Goal: Contribute content: Contribute content

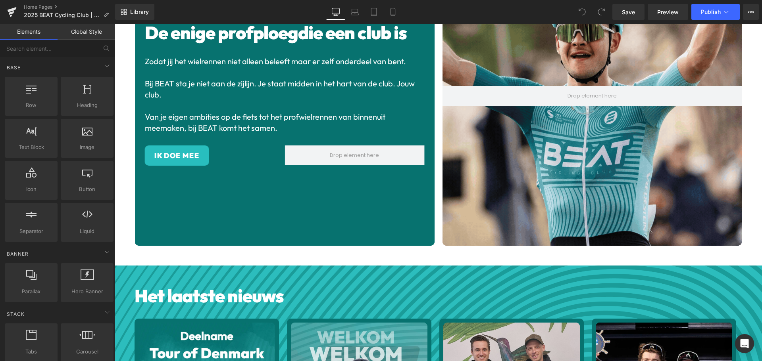
scroll to position [317, 0]
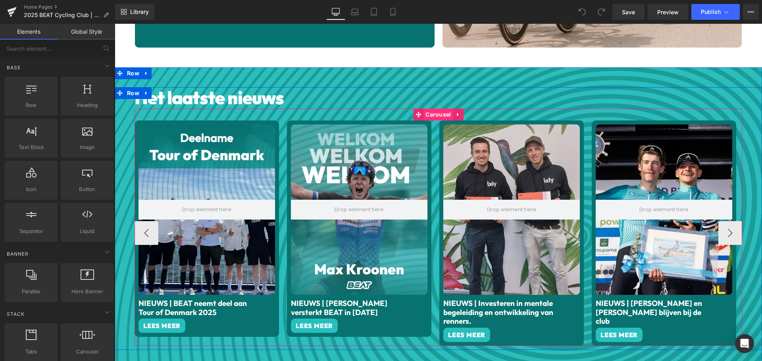
click at [431, 111] on span "Carousel" at bounding box center [437, 115] width 29 height 12
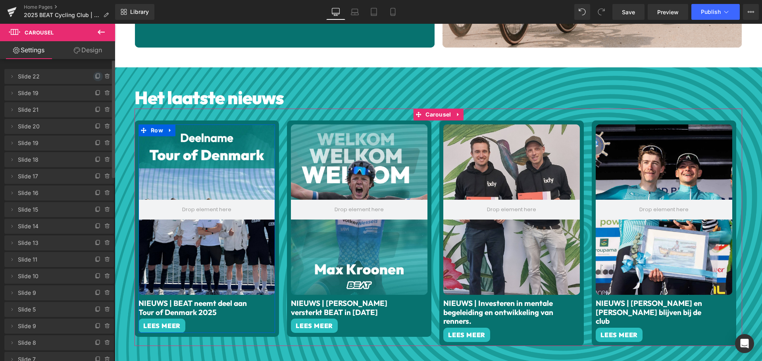
click at [95, 75] on icon at bounding box center [98, 76] width 6 height 6
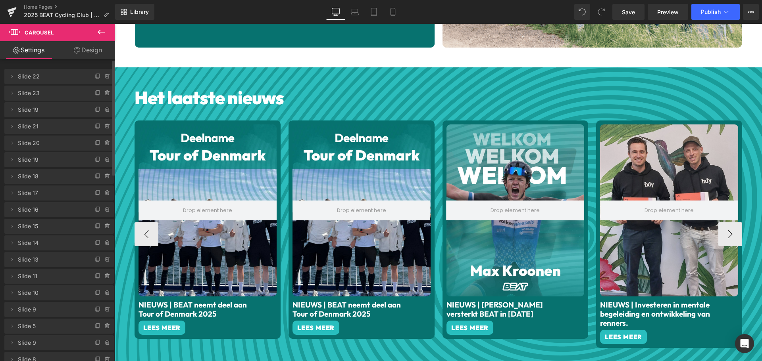
click at [204, 238] on div at bounding box center [207, 211] width 138 height 173
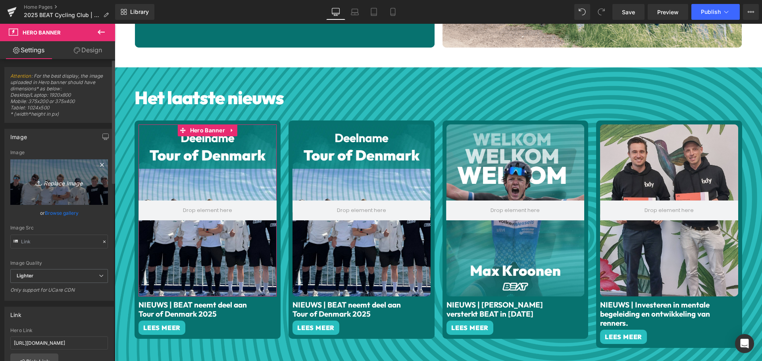
click at [54, 186] on icon "Replace Image" at bounding box center [58, 182] width 63 height 10
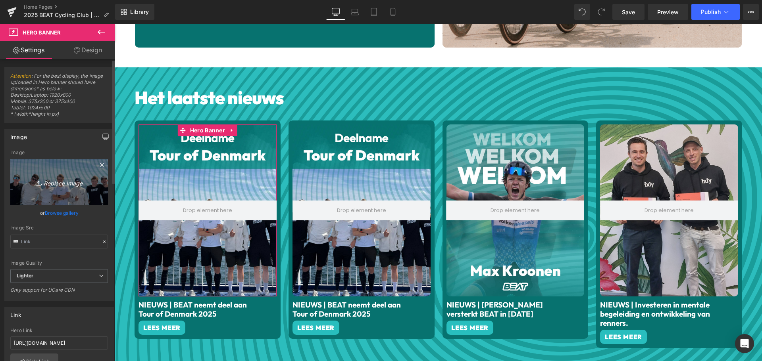
type input "C:\fakepath\Aankomst_GP_Halle_Appel_Stijn05.jpg"
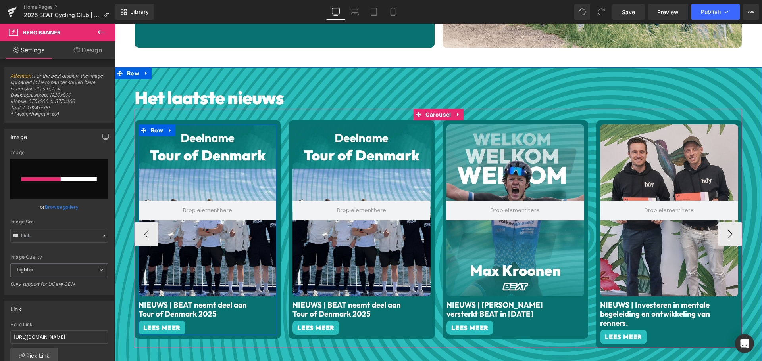
click at [196, 302] on font "NIEUWS | BEAT neemt deel aan Tour of Denmark 2025" at bounding box center [192, 309] width 108 height 19
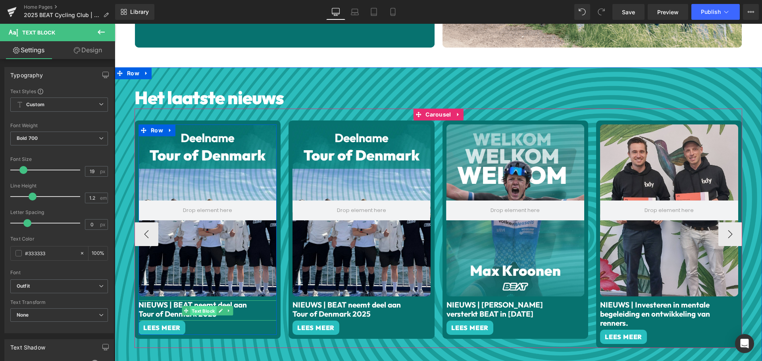
click at [211, 307] on span "Text Block" at bounding box center [203, 312] width 26 height 10
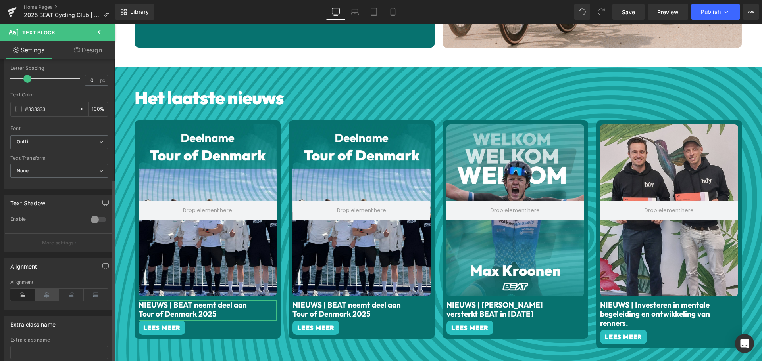
scroll to position [200, 0]
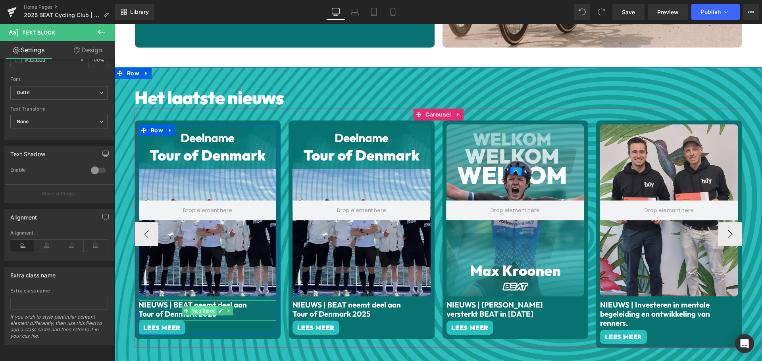
click at [199, 310] on span "Text Block" at bounding box center [203, 312] width 26 height 10
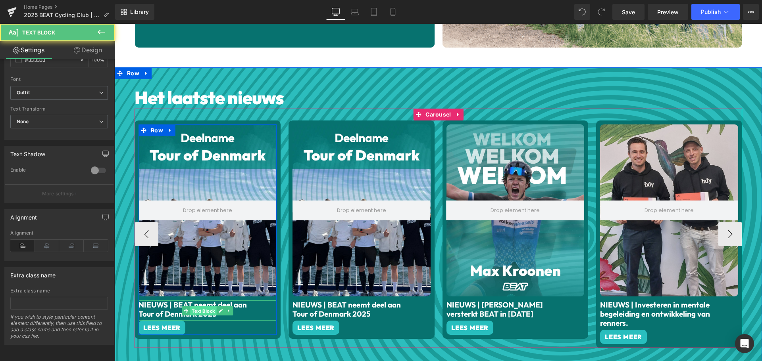
click at [199, 310] on span "Text Block" at bounding box center [203, 312] width 26 height 10
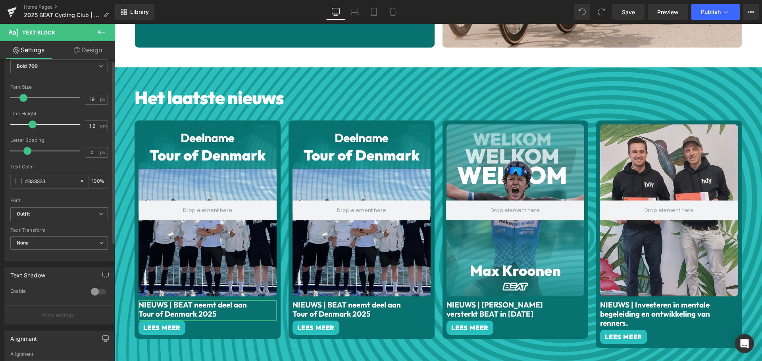
scroll to position [0, 0]
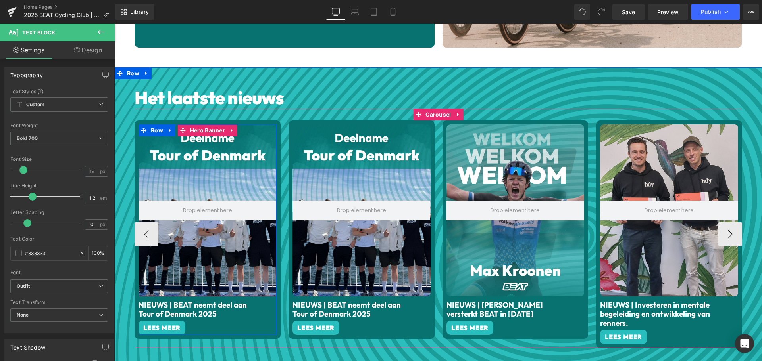
click at [192, 243] on div at bounding box center [207, 211] width 138 height 173
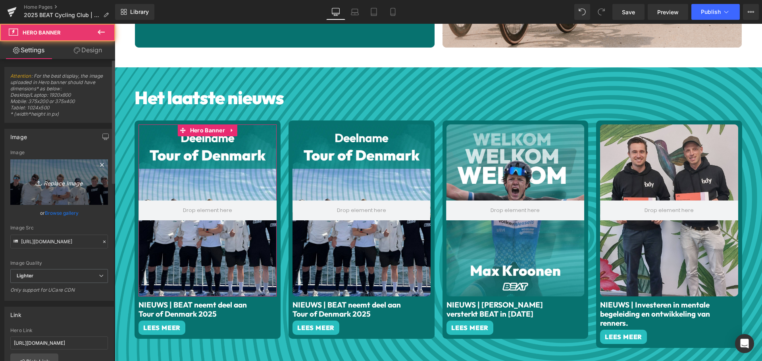
click at [58, 193] on link "Replace Image" at bounding box center [59, 182] width 98 height 46
type input "C:\fakepath\Aankomst_GP_Halle_Appel_Stijn05.jpg"
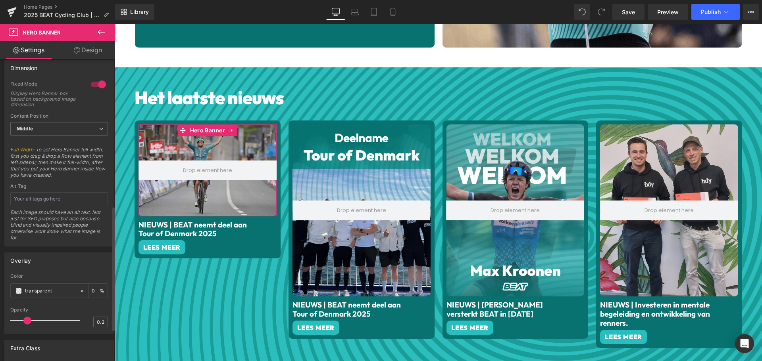
scroll to position [357, 0]
click at [94, 53] on link "Design" at bounding box center [88, 50] width 58 height 18
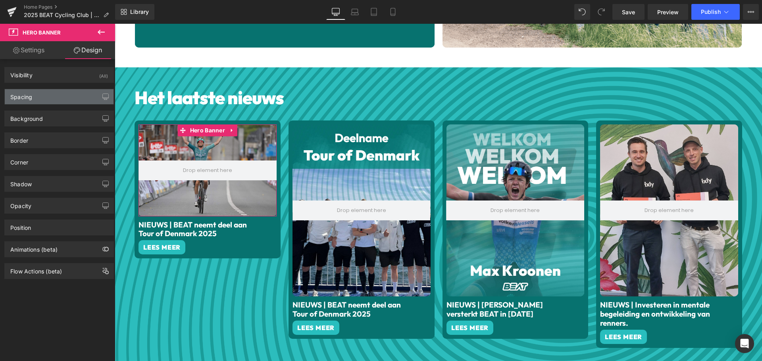
click at [40, 95] on div "Spacing" at bounding box center [59, 96] width 109 height 15
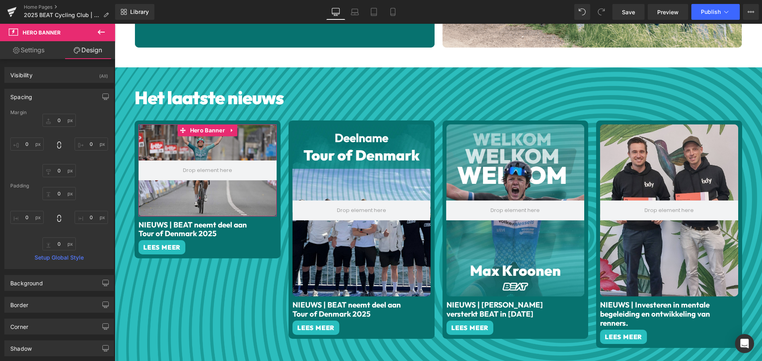
click at [40, 95] on div "Spacing" at bounding box center [59, 96] width 109 height 15
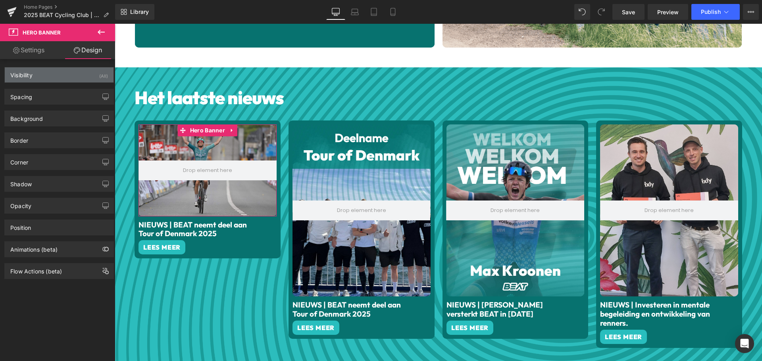
click at [40, 77] on div "Visibility (All)" at bounding box center [59, 74] width 109 height 15
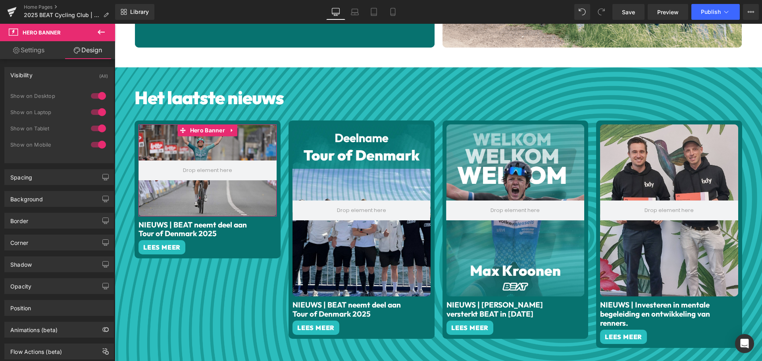
click at [40, 77] on div "Visibility (All)" at bounding box center [59, 74] width 109 height 15
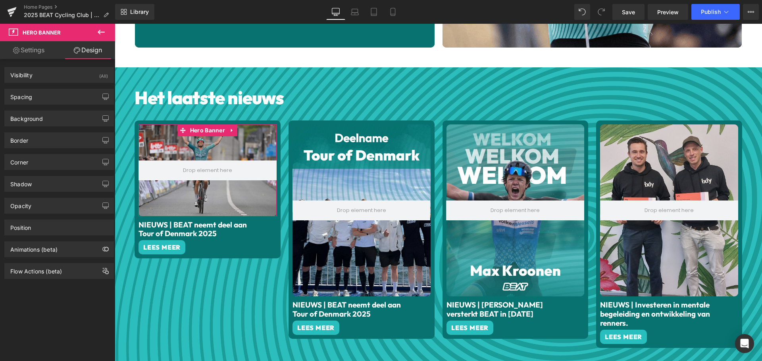
click at [40, 126] on div "Background Color & Image color Color % Image Replace Image Upload image or Brow…" at bounding box center [58, 119] width 109 height 16
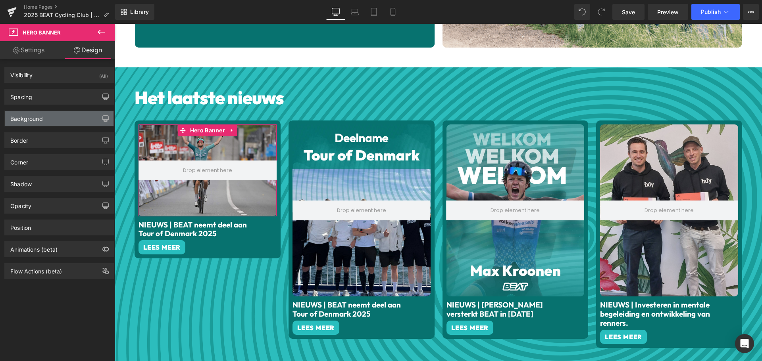
click at [40, 121] on div "Background" at bounding box center [26, 116] width 33 height 11
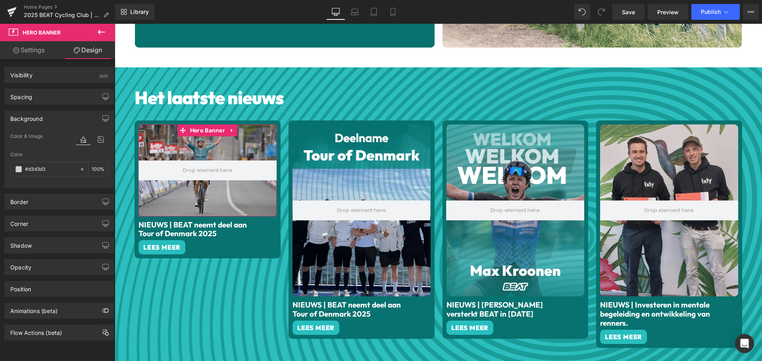
click at [40, 121] on div "Background" at bounding box center [26, 116] width 33 height 11
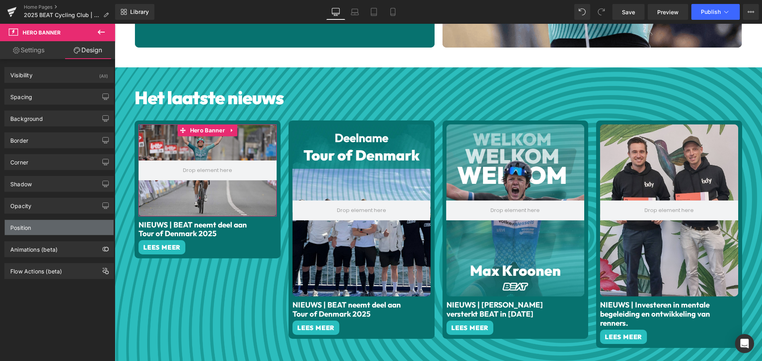
click at [52, 233] on div "Position" at bounding box center [59, 227] width 109 height 15
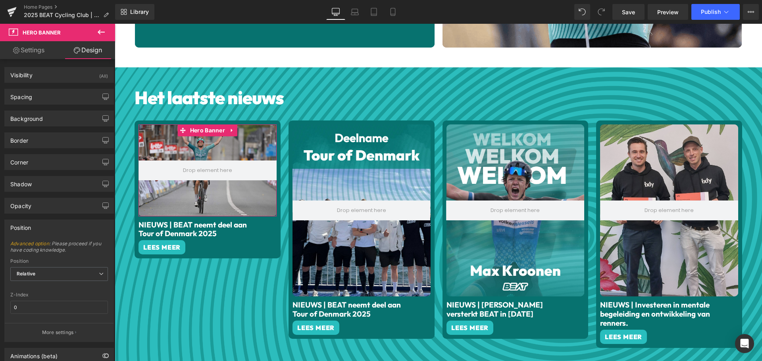
click at [53, 231] on div "Position" at bounding box center [59, 227] width 109 height 15
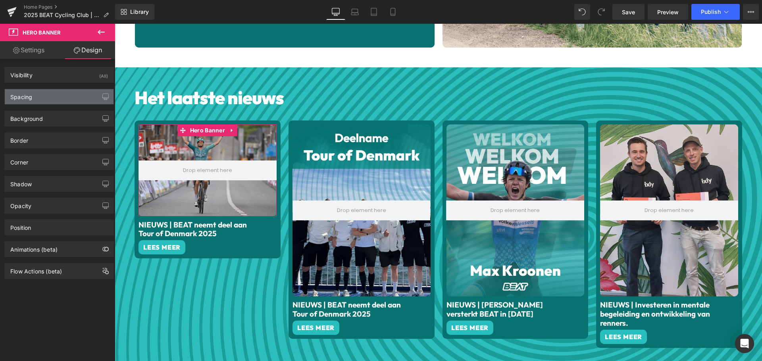
click at [55, 99] on div "Spacing" at bounding box center [59, 96] width 109 height 15
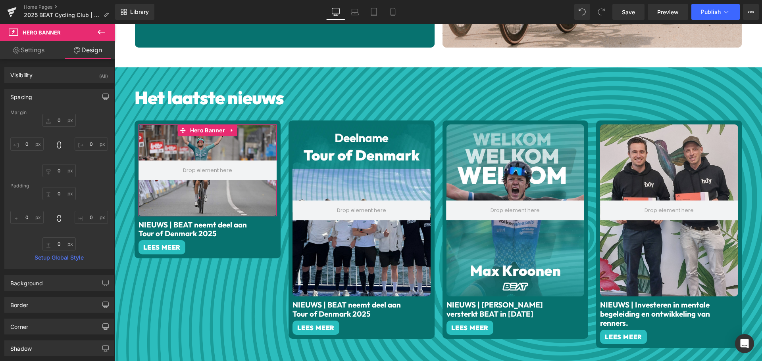
click at [55, 99] on div "Spacing" at bounding box center [59, 96] width 109 height 15
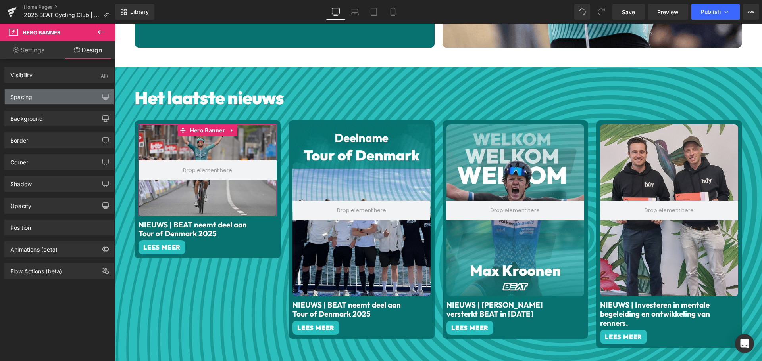
click at [44, 96] on div "Spacing" at bounding box center [59, 96] width 109 height 15
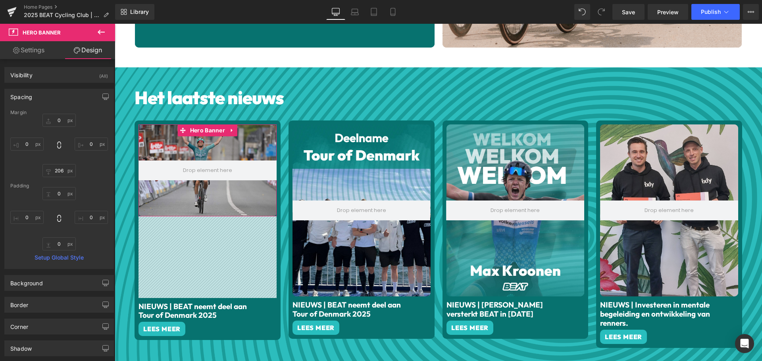
click at [78, 90] on div "Spacing" at bounding box center [59, 96] width 109 height 15
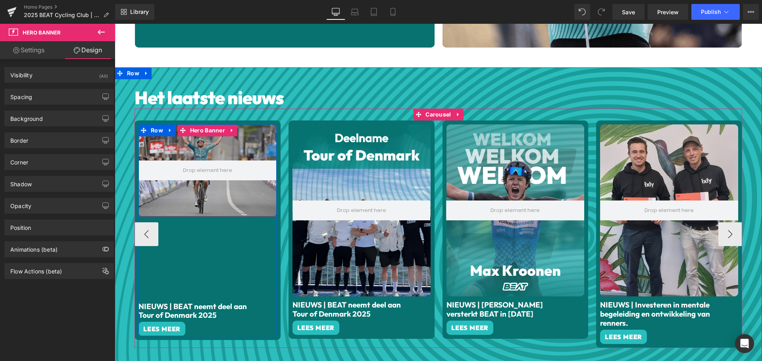
click at [209, 192] on div at bounding box center [207, 171] width 138 height 92
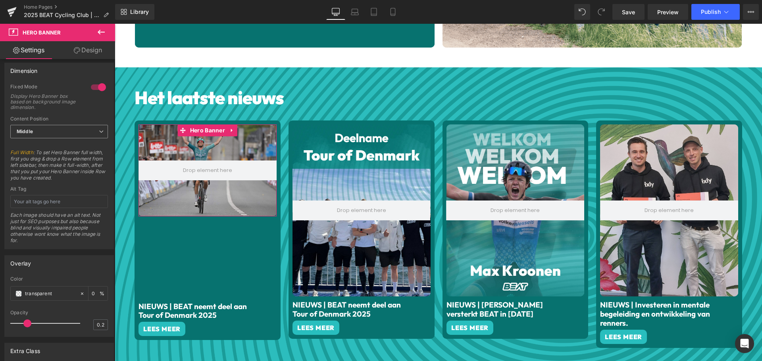
scroll to position [435, 0]
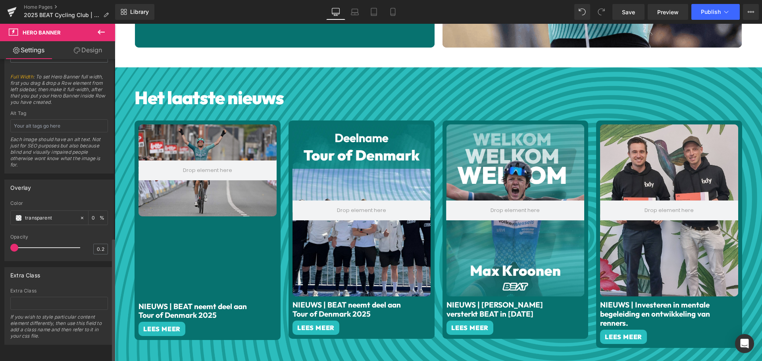
drag, startPoint x: 29, startPoint y: 243, endPoint x: 11, endPoint y: 244, distance: 18.3
click at [11, 244] on span at bounding box center [14, 248] width 8 height 8
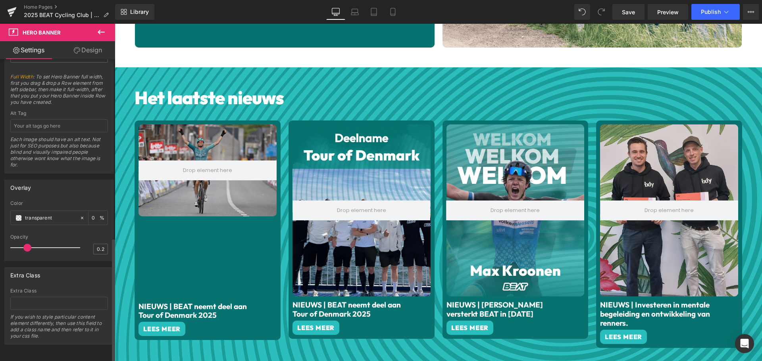
drag, startPoint x: 14, startPoint y: 244, endPoint x: 25, endPoint y: 244, distance: 10.3
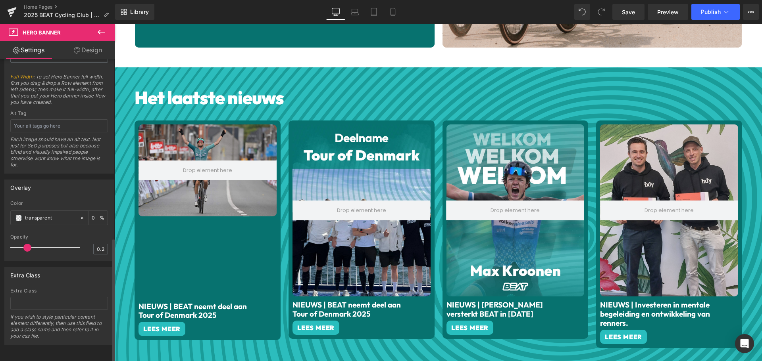
click at [25, 244] on span at bounding box center [27, 248] width 8 height 8
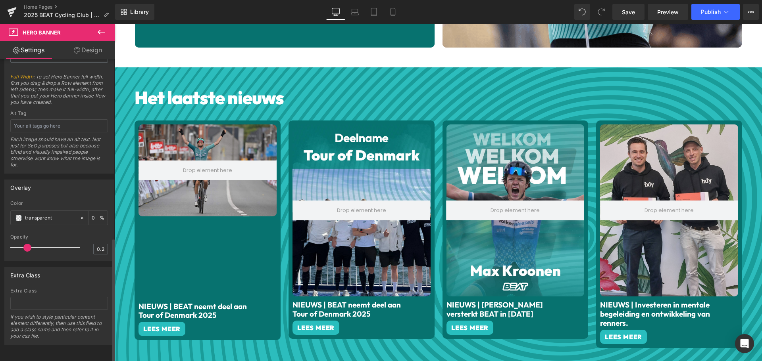
click at [75, 183] on div "Overlay" at bounding box center [59, 187] width 109 height 15
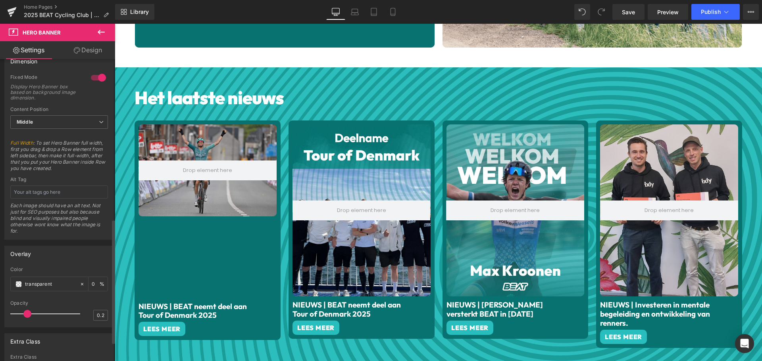
scroll to position [316, 0]
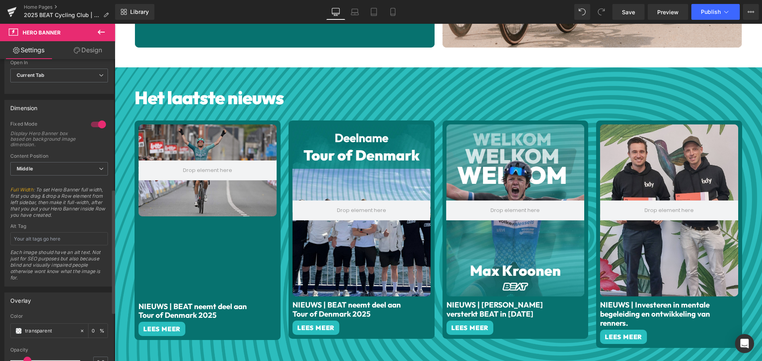
click at [71, 161] on div "Content Position Middle Top Middle Bottom" at bounding box center [59, 169] width 98 height 32
click at [72, 167] on span "Middle" at bounding box center [59, 169] width 98 height 14
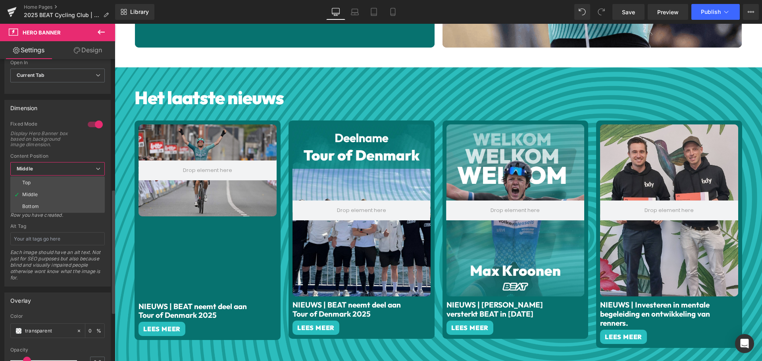
click at [69, 168] on span "Middle" at bounding box center [57, 169] width 94 height 14
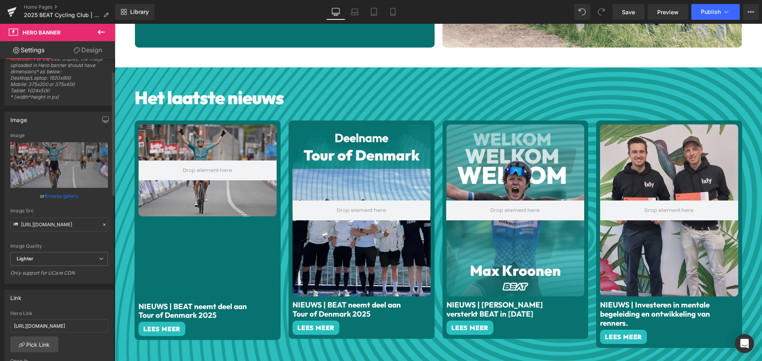
scroll to position [0, 0]
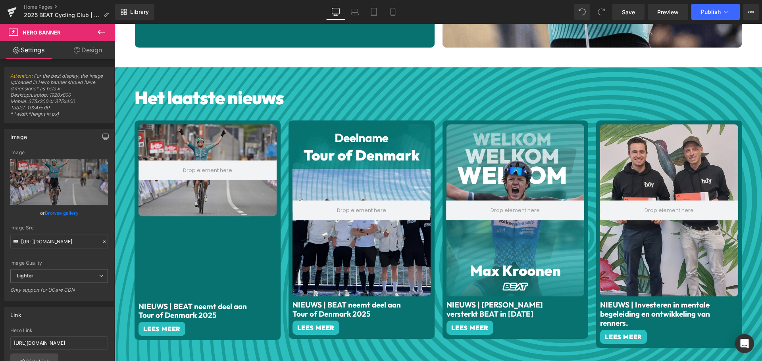
drag, startPoint x: 82, startPoint y: 51, endPoint x: 72, endPoint y: 74, distance: 25.1
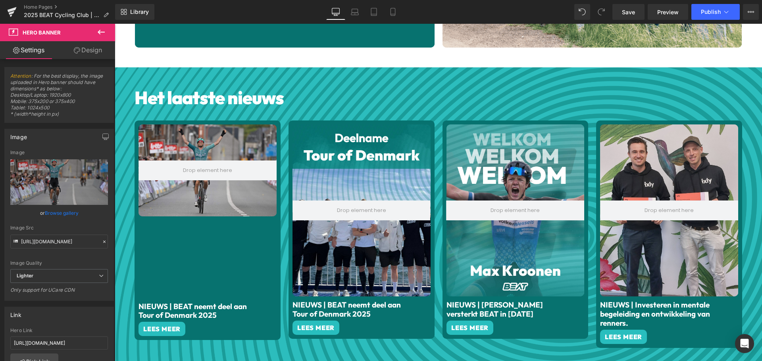
click at [82, 51] on link "Design" at bounding box center [88, 50] width 58 height 18
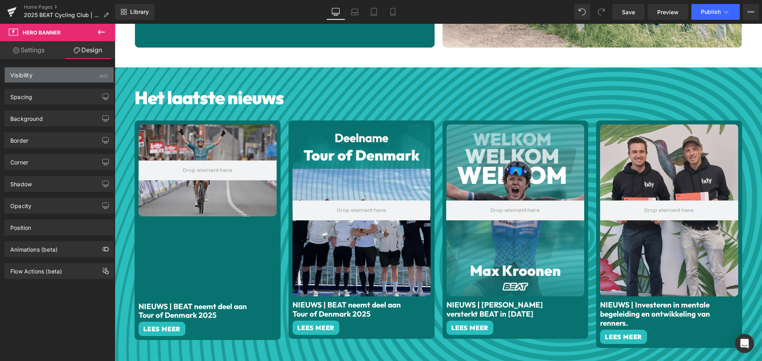
click at [59, 71] on div "Visibility (All)" at bounding box center [59, 74] width 109 height 15
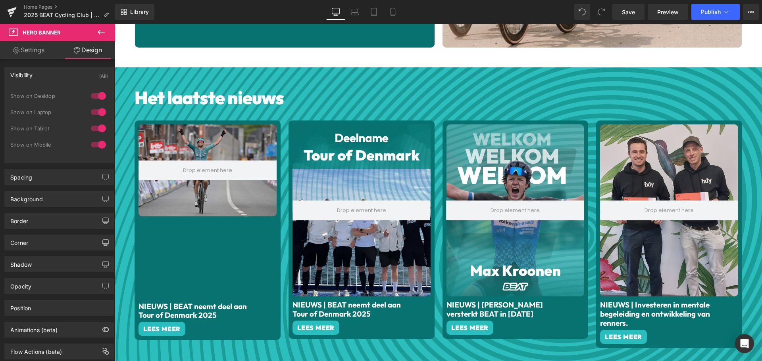
click at [59, 71] on div "Visibility (All)" at bounding box center [59, 74] width 109 height 15
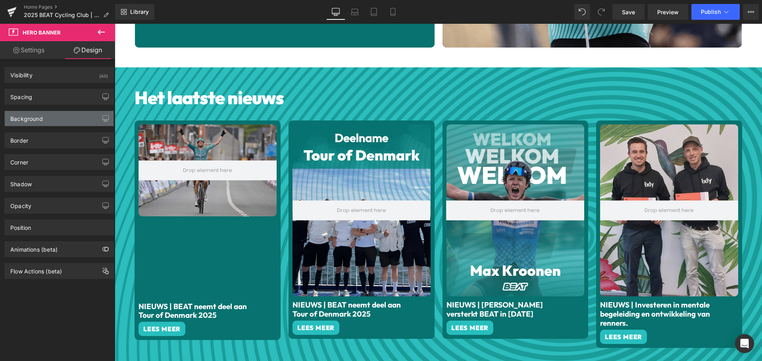
click at [65, 119] on div "Background" at bounding box center [59, 118] width 109 height 15
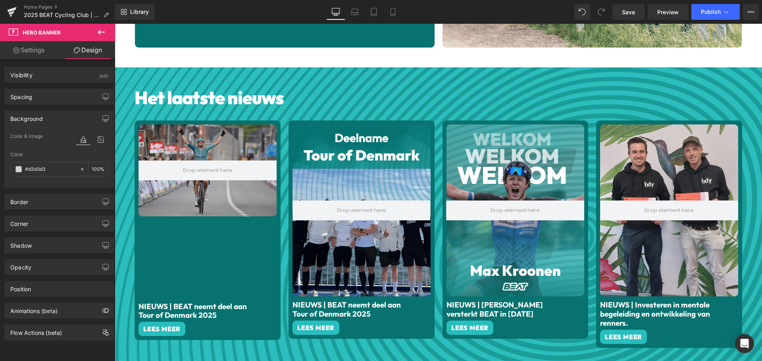
click at [65, 119] on div "Background" at bounding box center [59, 118] width 109 height 15
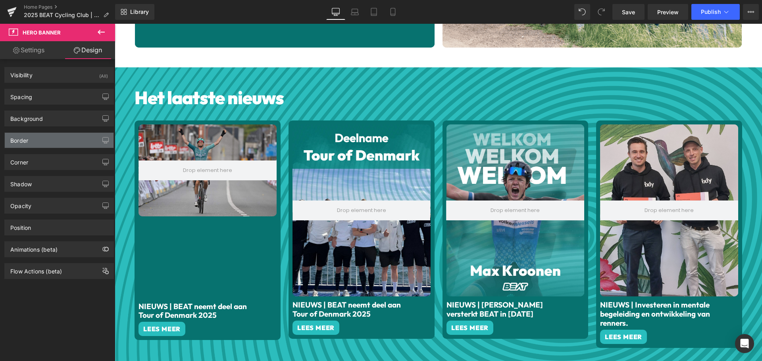
click at [65, 137] on div "Border" at bounding box center [59, 140] width 109 height 15
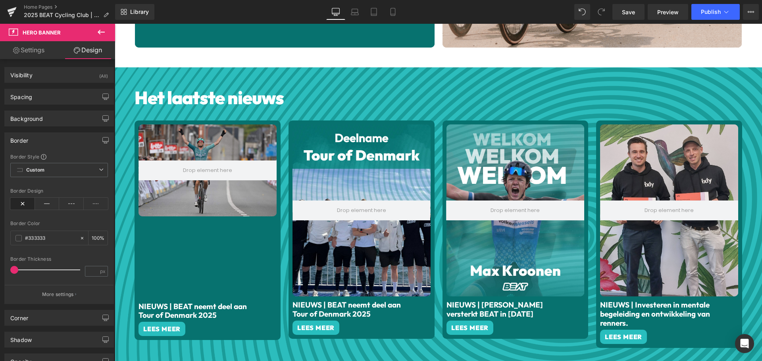
click at [63, 140] on div "Border" at bounding box center [59, 140] width 109 height 15
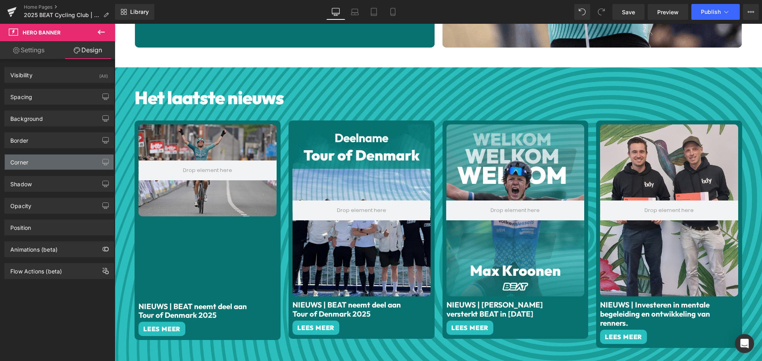
click at [64, 157] on div "Corner" at bounding box center [59, 162] width 109 height 15
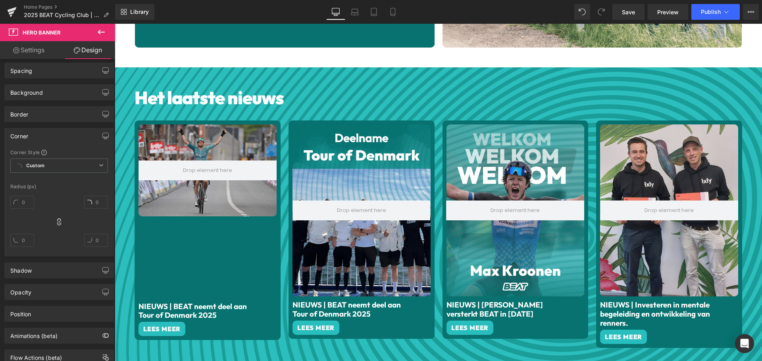
scroll to position [40, 0]
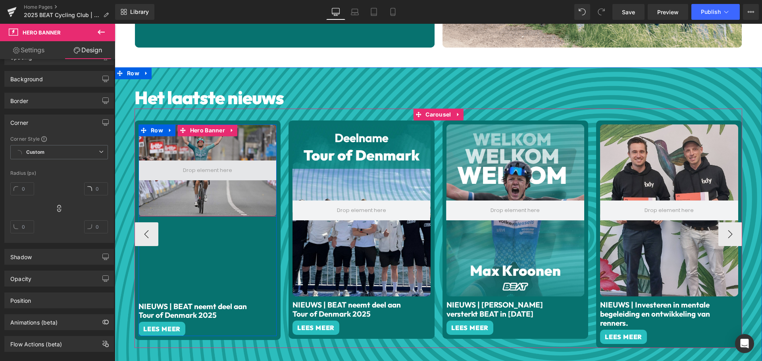
click at [200, 168] on span at bounding box center [207, 170] width 55 height 12
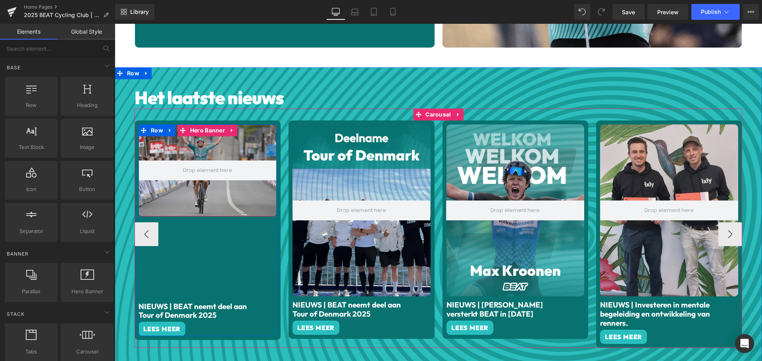
click at [213, 139] on div at bounding box center [207, 171] width 138 height 92
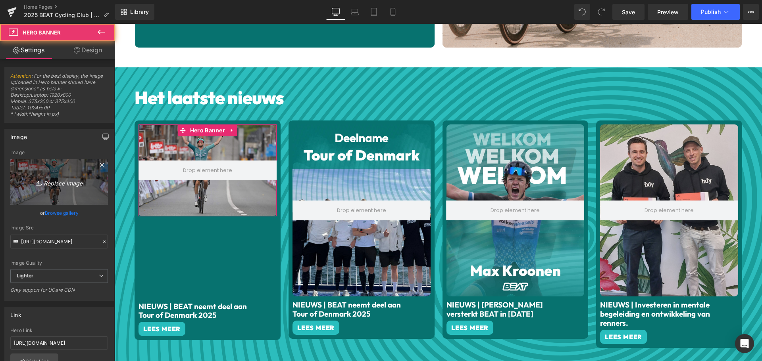
click at [59, 177] on link "Replace Image" at bounding box center [59, 182] width 98 height 46
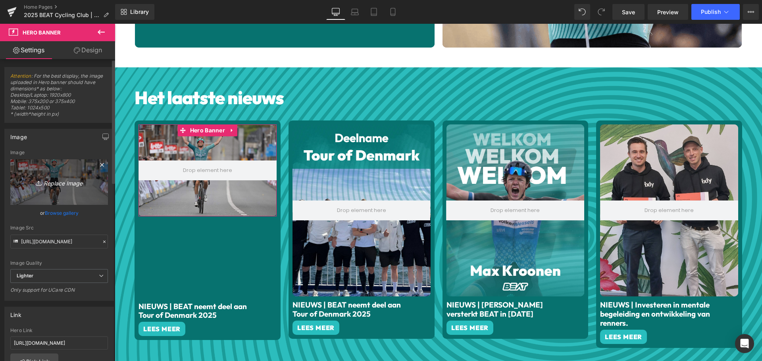
type input "C:\fakepath\GP Halle [PERSON_NAME].jpg"
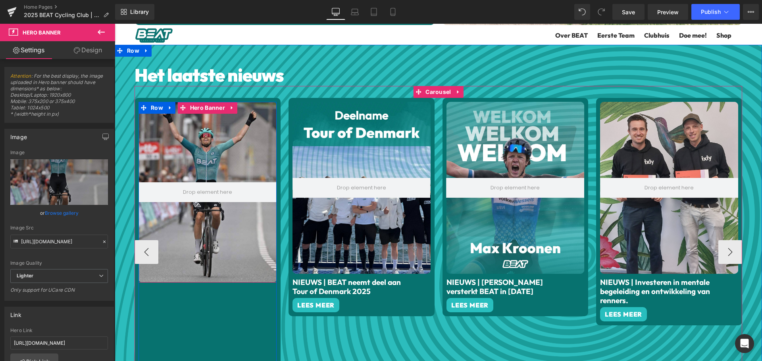
scroll to position [357, 0]
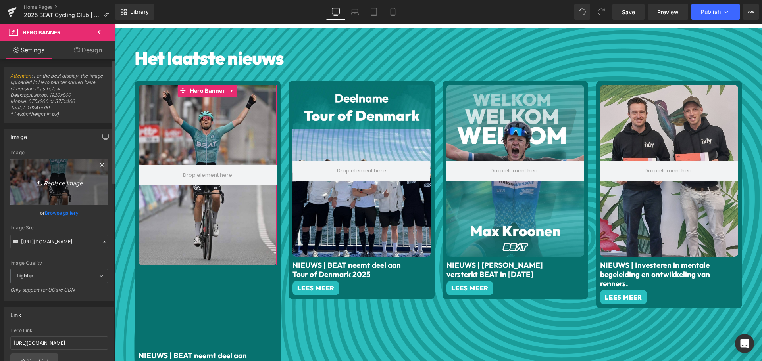
click at [60, 188] on link "Replace Image" at bounding box center [59, 182] width 98 height 46
type input "C:\fakepath\GP Halle [PERSON_NAME].jpg"
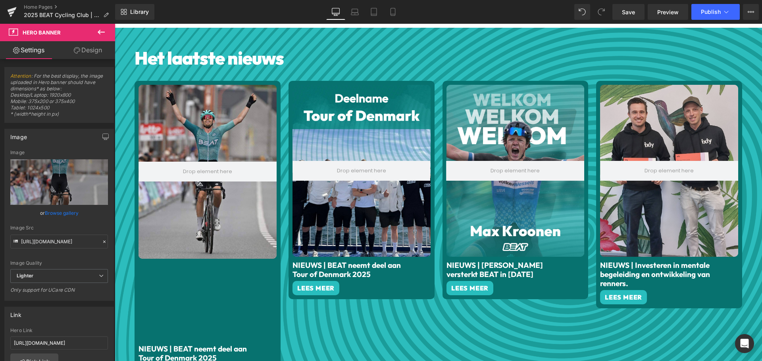
click at [92, 57] on link "Design" at bounding box center [88, 50] width 58 height 18
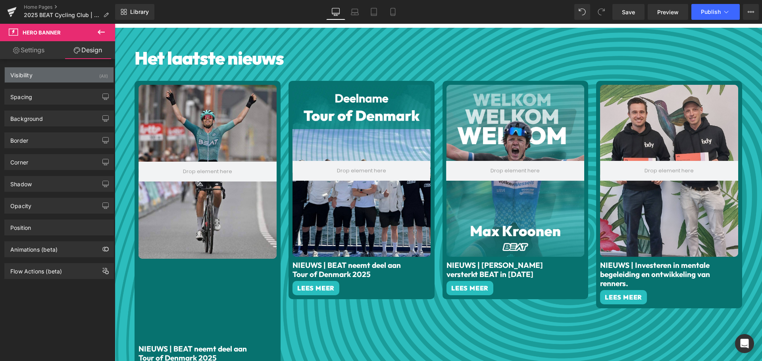
click at [78, 77] on div "Visibility (All)" at bounding box center [59, 74] width 109 height 15
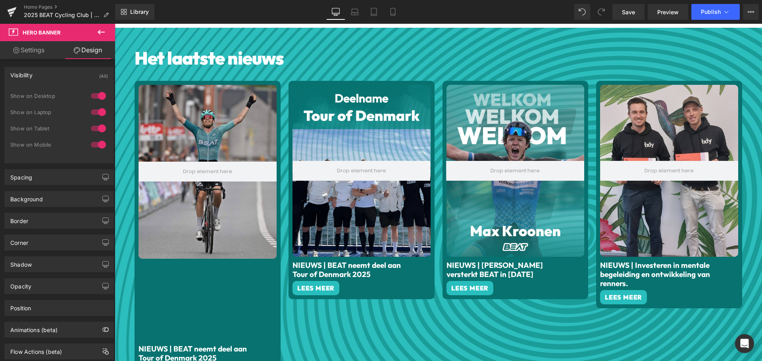
click at [78, 77] on div "Visibility (All)" at bounding box center [59, 74] width 109 height 15
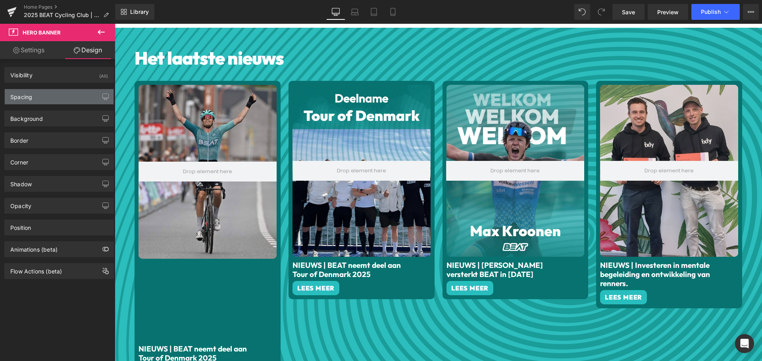
click at [56, 98] on div "Spacing" at bounding box center [59, 96] width 109 height 15
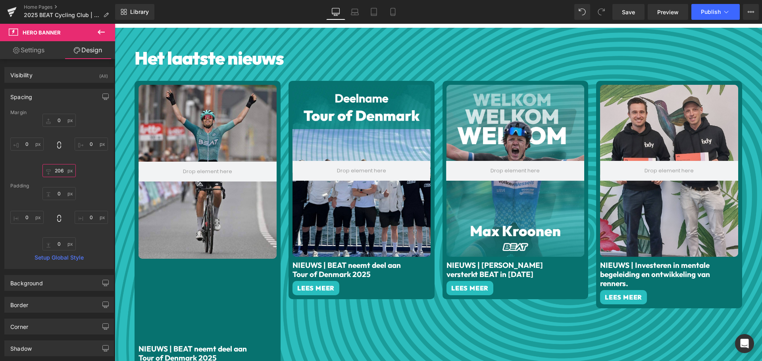
click at [56, 167] on input "text" at bounding box center [58, 170] width 33 height 13
click at [57, 169] on input "text" at bounding box center [58, 170] width 33 height 13
type input "6"
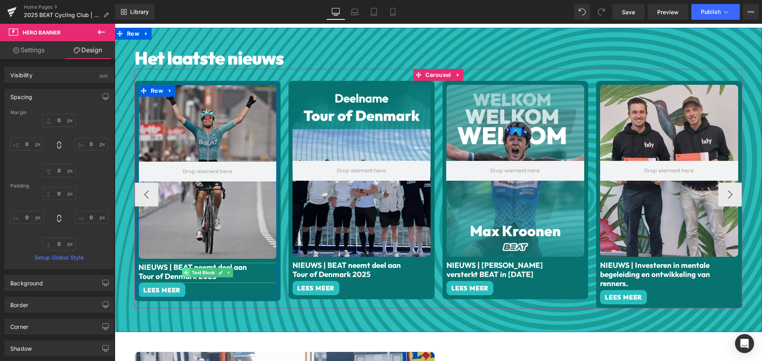
click at [184, 271] on icon at bounding box center [186, 273] width 4 height 4
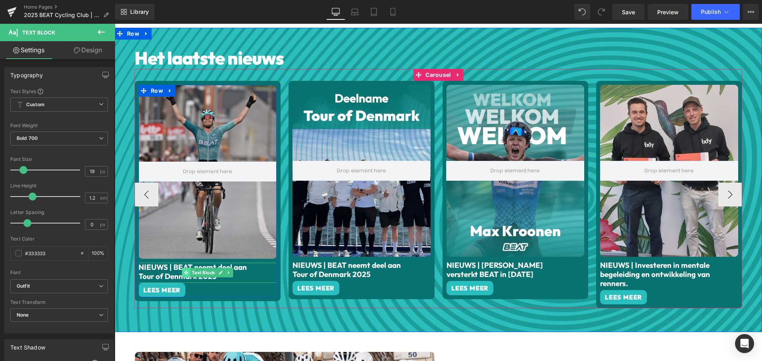
click at [185, 270] on span at bounding box center [186, 273] width 8 height 10
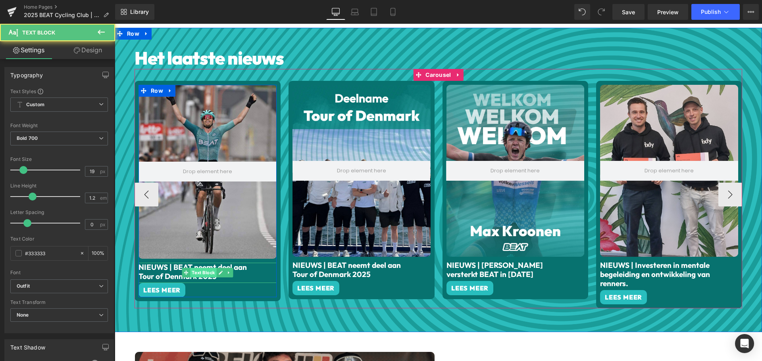
click at [203, 270] on span "Text Block" at bounding box center [203, 273] width 26 height 10
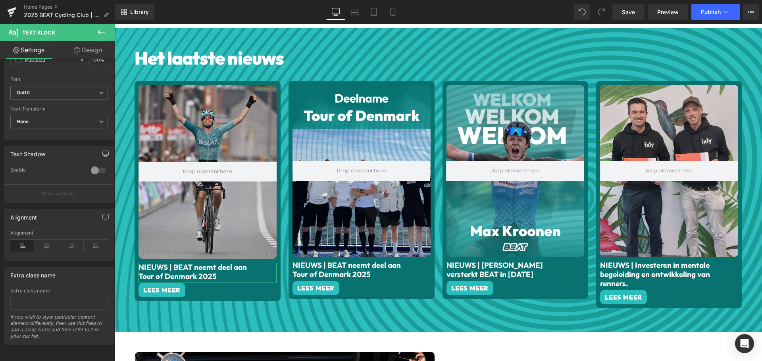
scroll to position [200, 0]
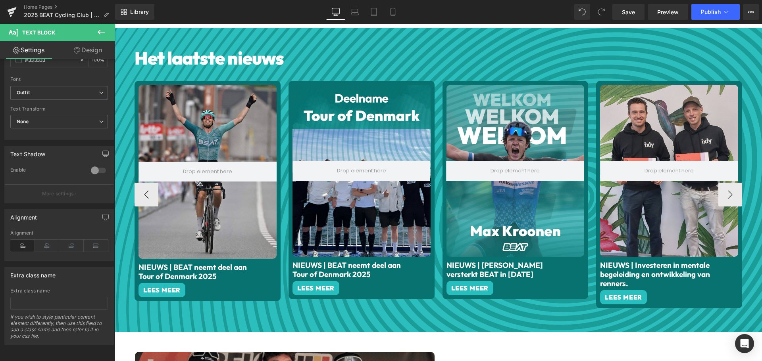
click at [199, 263] on font "NIEUWS | BEAT neemt deel aan Tour of Denmark 2025" at bounding box center [192, 272] width 108 height 19
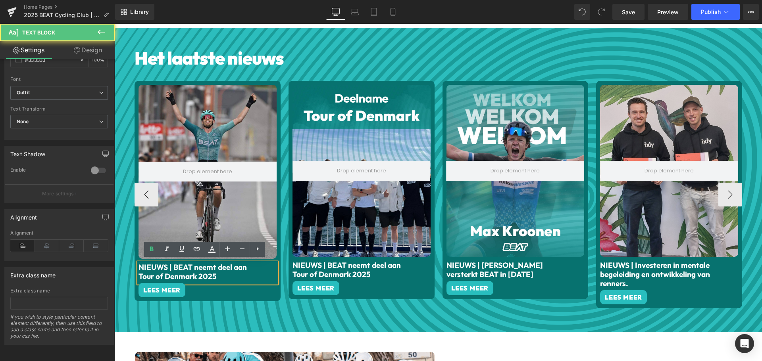
click at [202, 269] on font "NIEUWS | BEAT neemt deel aan Tour of Denmark 2025" at bounding box center [192, 272] width 108 height 19
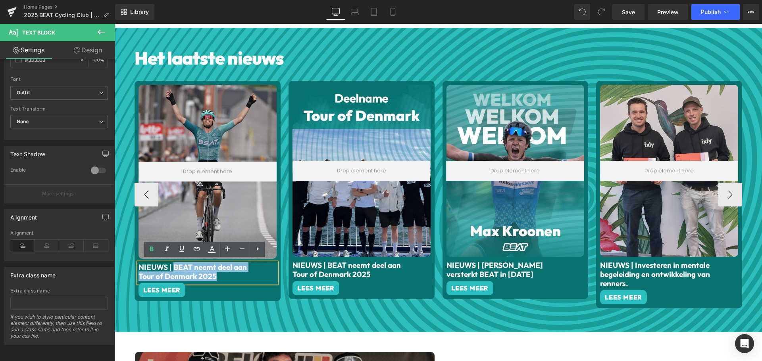
drag, startPoint x: 215, startPoint y: 275, endPoint x: 171, endPoint y: 261, distance: 45.8
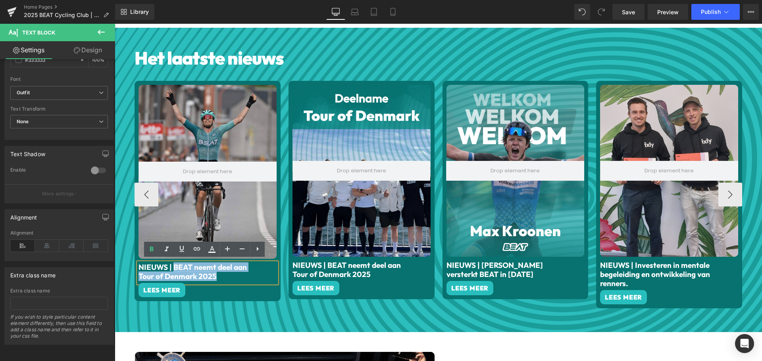
click at [171, 263] on p "NIEUWS | BEAT neemt deel aan Tour of Denmark 2025" at bounding box center [197, 272] width 118 height 18
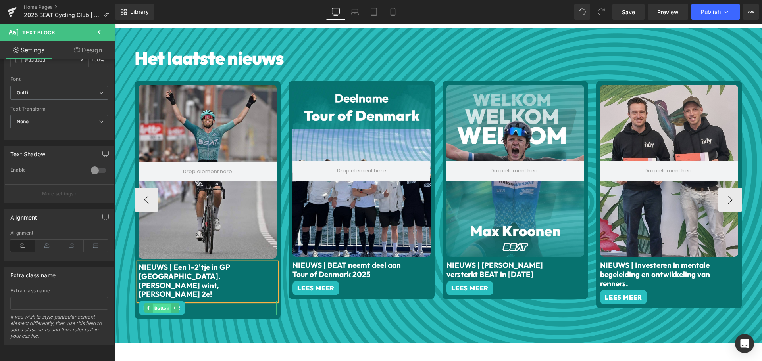
click at [157, 304] on span "Button" at bounding box center [162, 309] width 18 height 10
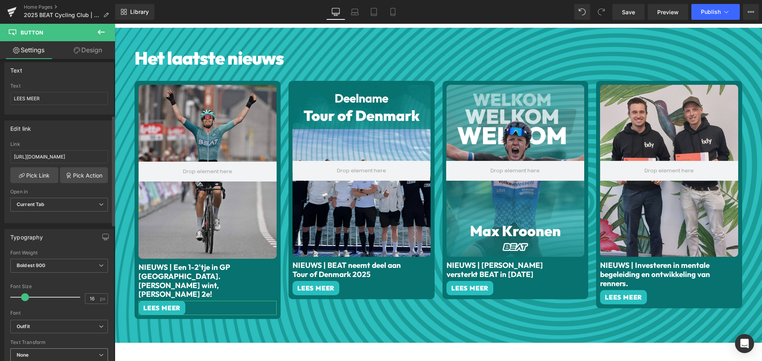
scroll to position [159, 0]
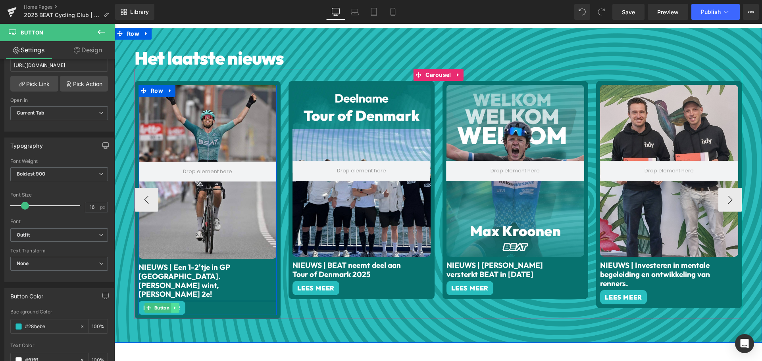
click at [175, 303] on link at bounding box center [175, 308] width 8 height 10
click at [177, 306] on icon at bounding box center [179, 308] width 4 height 5
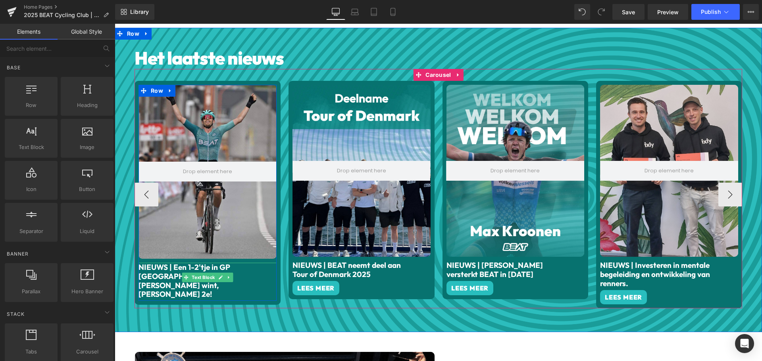
click at [261, 271] on div "NIEUWS | Een 1-2'tje in GP [GEOGRAPHIC_DATA]. [PERSON_NAME] wint, [PERSON_NAME]…" at bounding box center [207, 282] width 138 height 38
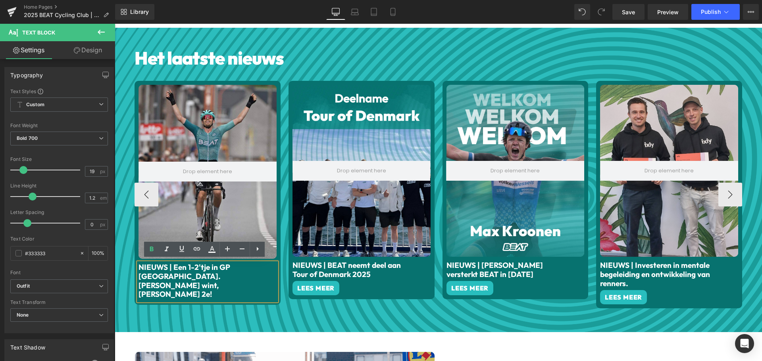
click at [159, 275] on font "NIEUWS | Een 1-2'tje in GP [GEOGRAPHIC_DATA]. [PERSON_NAME] wint, [PERSON_NAME]…" at bounding box center [184, 281] width 92 height 36
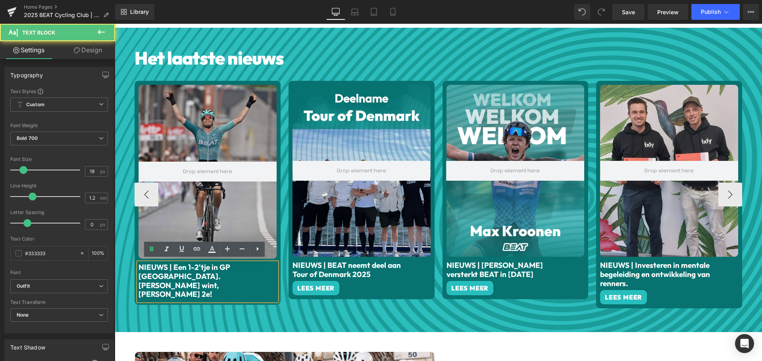
click at [214, 275] on font "NIEUWS | Een 1-2'tje in GP [GEOGRAPHIC_DATA]. [PERSON_NAME] wint, [PERSON_NAME]…" at bounding box center [184, 281] width 92 height 36
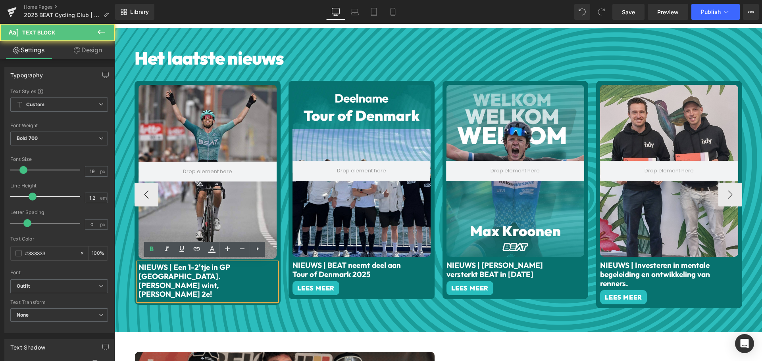
click at [248, 279] on p "NIEUWS | Een 1-2'tje in GP [GEOGRAPHIC_DATA]. [PERSON_NAME] wint, [PERSON_NAME]…" at bounding box center [197, 281] width 118 height 36
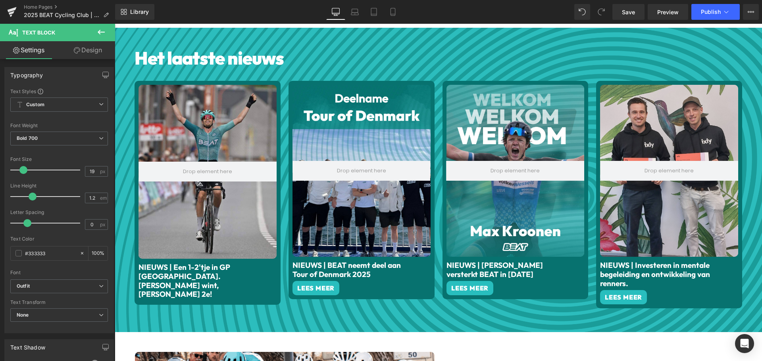
drag, startPoint x: 81, startPoint y: 55, endPoint x: 55, endPoint y: 99, distance: 51.6
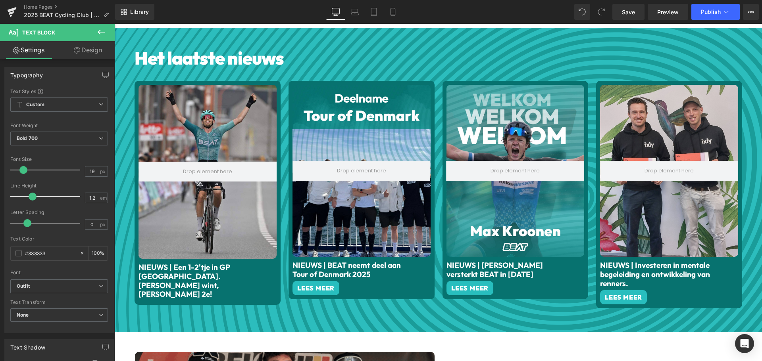
click at [81, 54] on link "Design" at bounding box center [88, 50] width 58 height 18
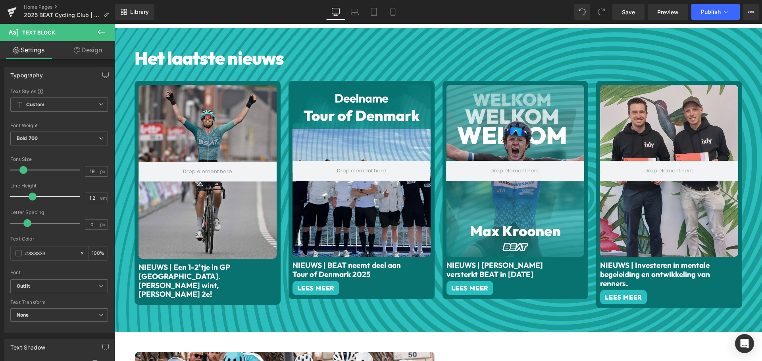
click at [0, 0] on div "Spacing" at bounding box center [0, 0] width 0 height 0
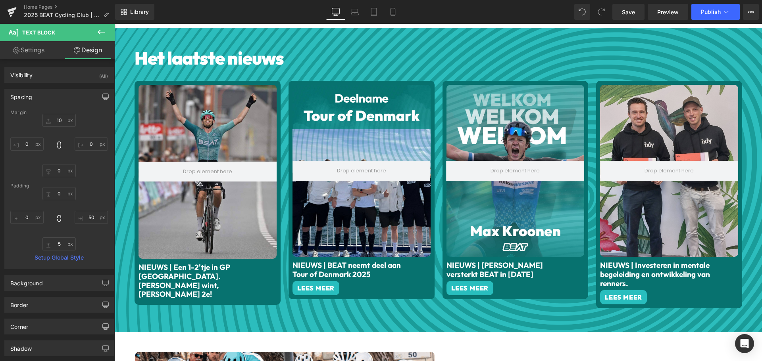
drag, startPoint x: 77, startPoint y: 169, endPoint x: 78, endPoint y: 164, distance: 5.3
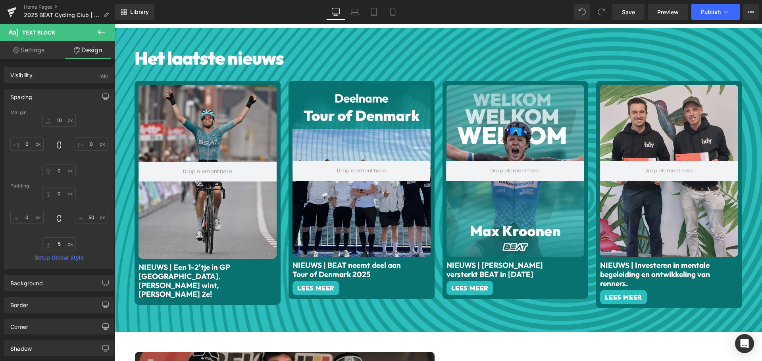
click at [78, 164] on div at bounding box center [59, 145] width 98 height 63
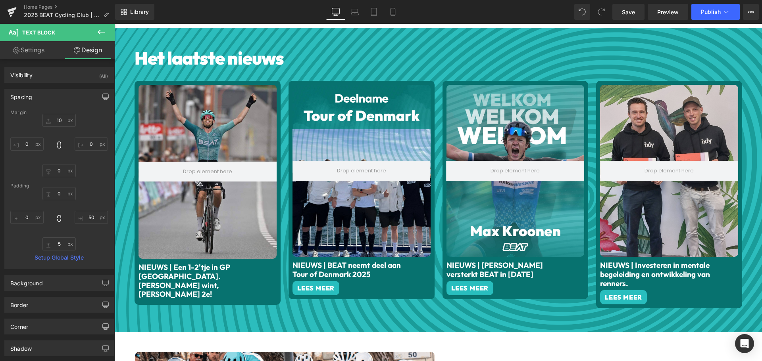
drag, startPoint x: 80, startPoint y: 168, endPoint x: 80, endPoint y: 162, distance: 6.0
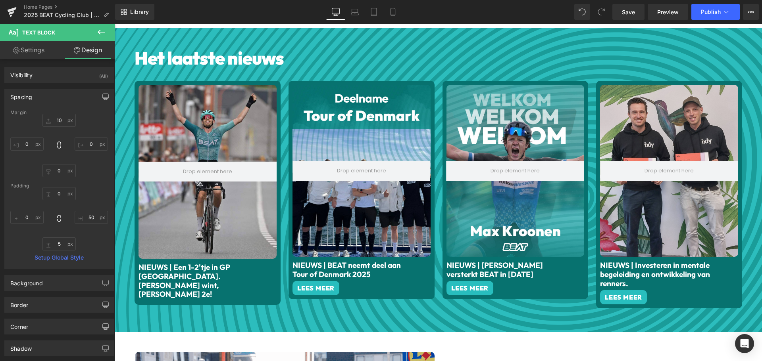
click at [80, 162] on div at bounding box center [59, 145] width 98 height 63
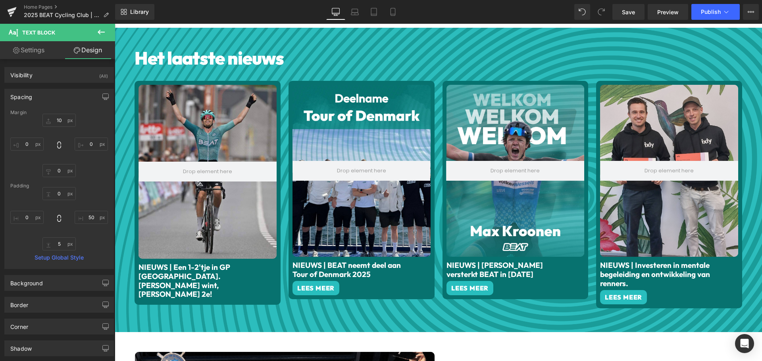
drag, startPoint x: 77, startPoint y: 169, endPoint x: 78, endPoint y: 160, distance: 8.4
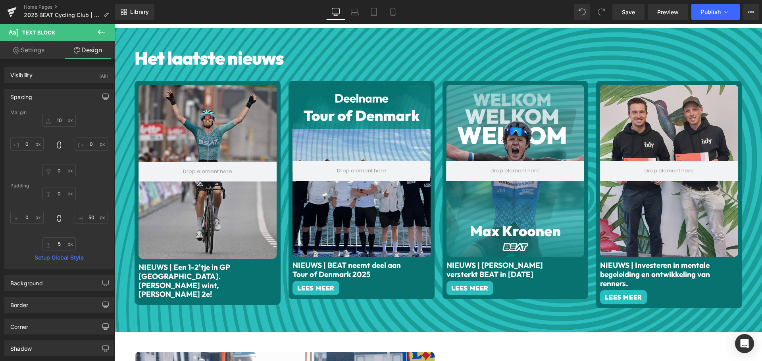
click at [78, 160] on div at bounding box center [59, 145] width 98 height 63
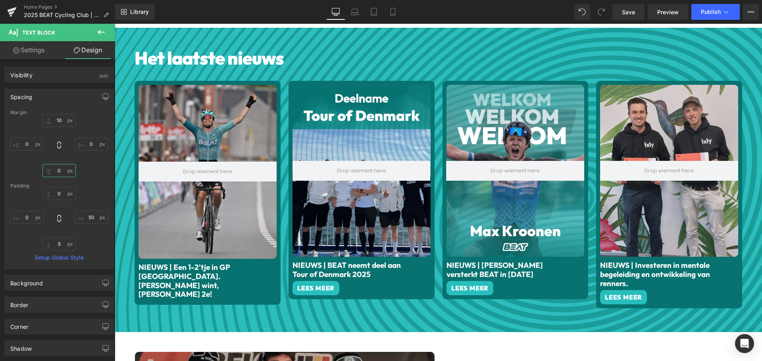
click at [58, 171] on input "text" at bounding box center [58, 170] width 33 height 13
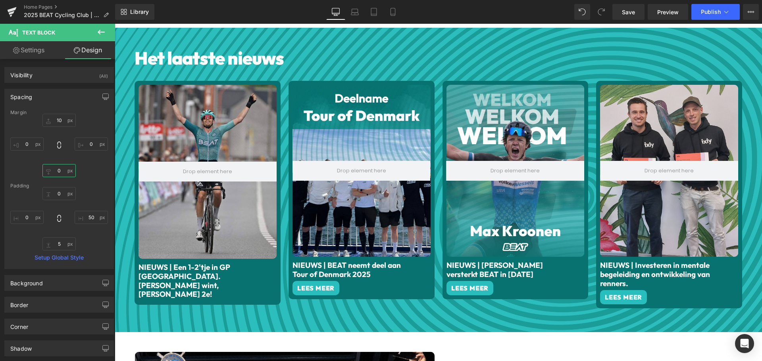
click at [58, 171] on input "text" at bounding box center [58, 170] width 33 height 13
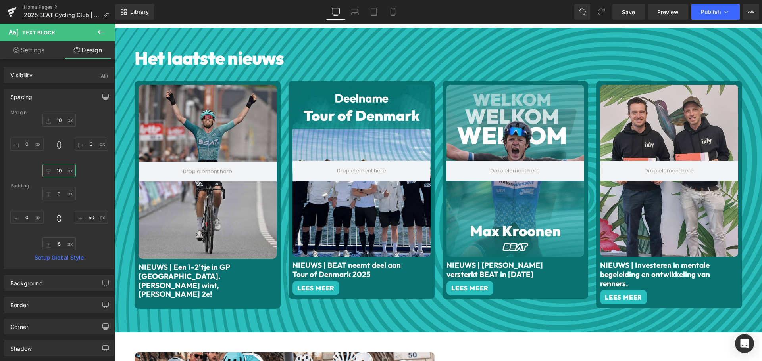
type input "10"
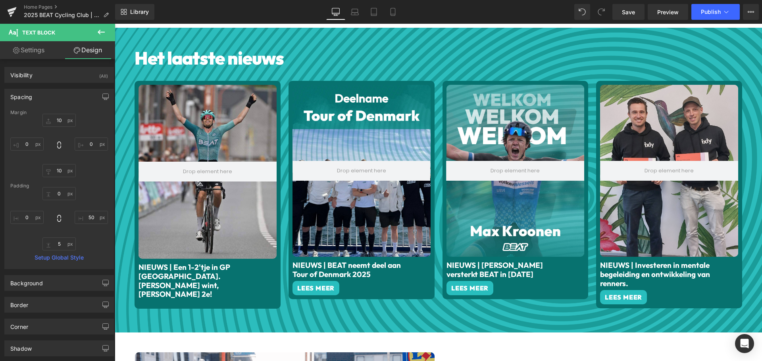
click at [96, 173] on div "10" at bounding box center [59, 145] width 98 height 63
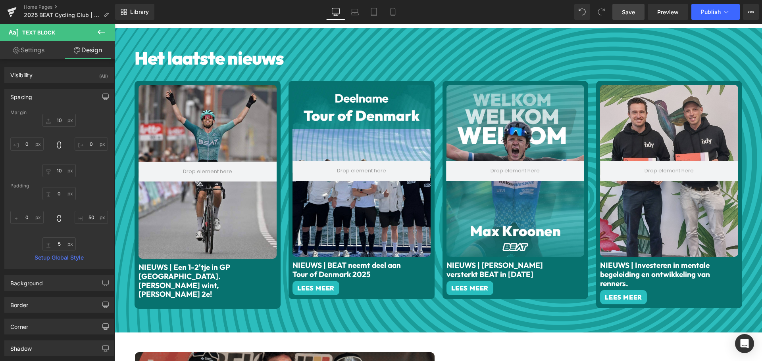
click at [632, 13] on span "Save" at bounding box center [628, 12] width 13 height 8
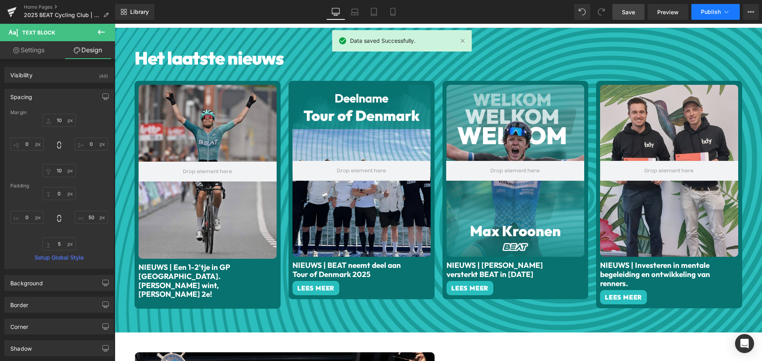
click at [723, 11] on icon at bounding box center [726, 12] width 8 height 8
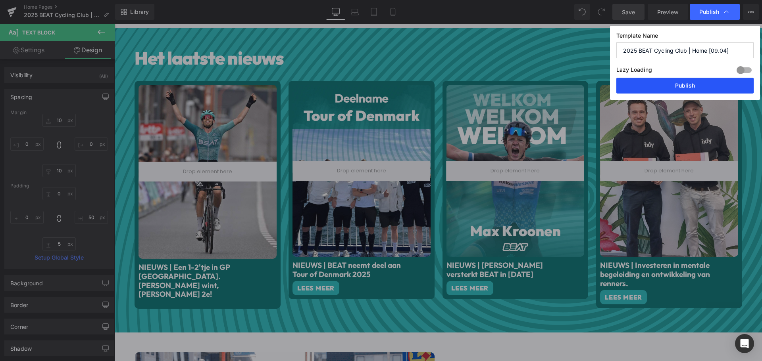
click at [698, 84] on button "Publish" at bounding box center [684, 86] width 137 height 16
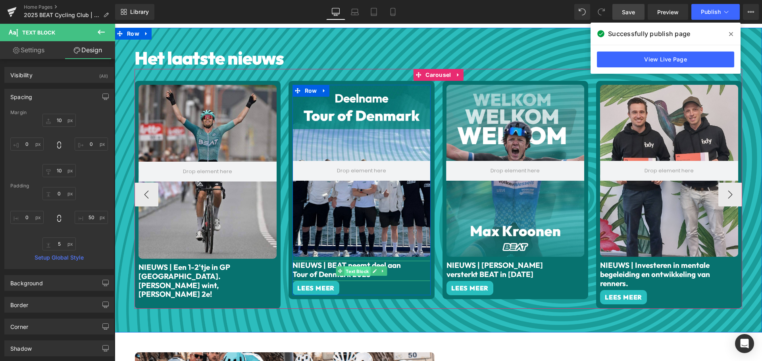
click at [355, 271] on span "Text Block" at bounding box center [357, 272] width 26 height 10
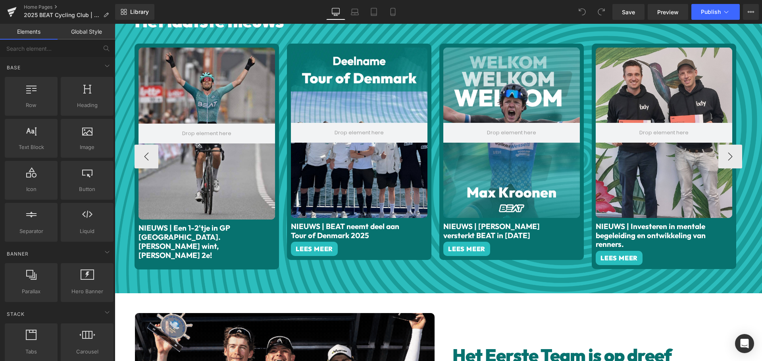
scroll to position [397, 0]
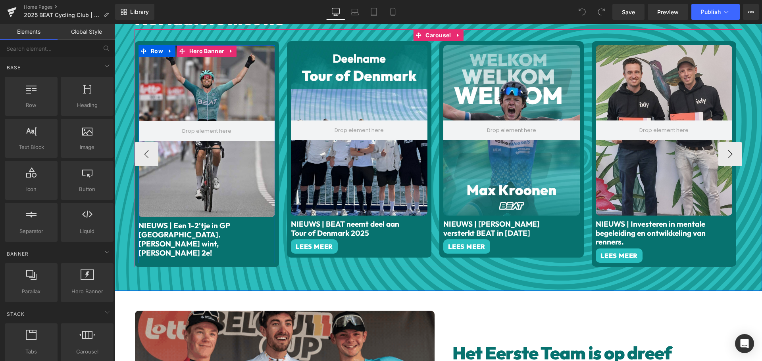
click at [208, 94] on div at bounding box center [206, 131] width 136 height 173
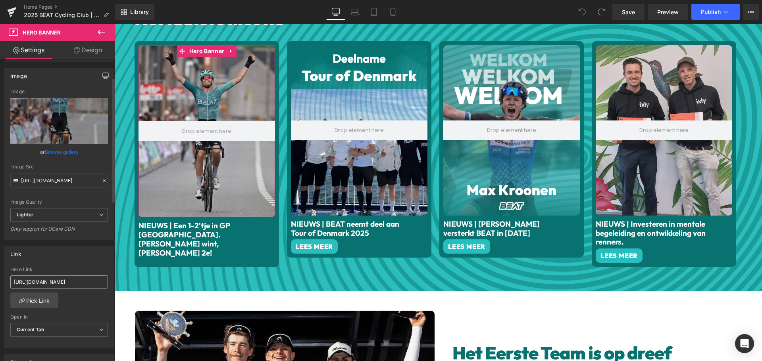
scroll to position [79, 0]
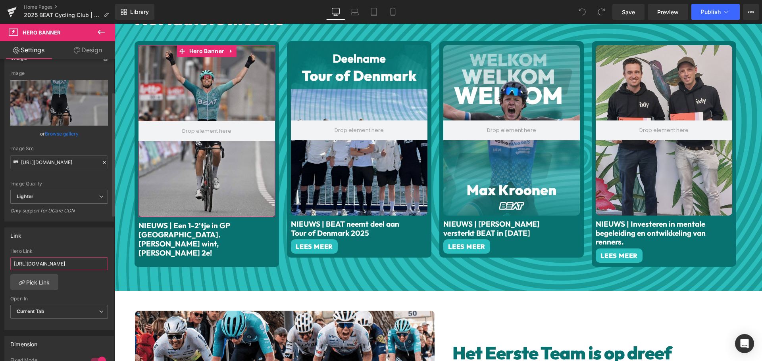
click at [68, 265] on input "[URL][DOMAIN_NAME]" at bounding box center [59, 263] width 98 height 13
click at [93, 228] on div "Link" at bounding box center [59, 235] width 109 height 15
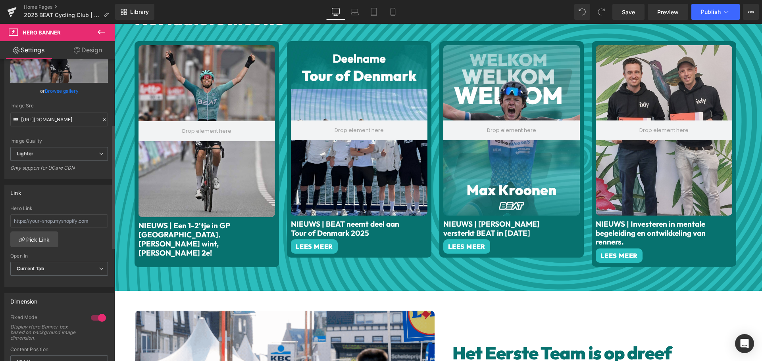
scroll to position [159, 0]
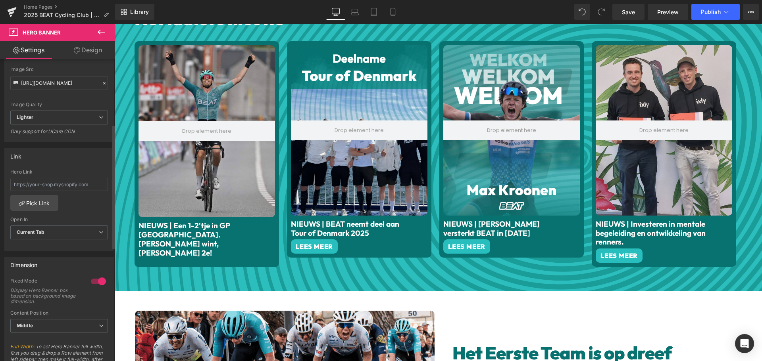
click at [96, 208] on div "https://www.beatcyclingclub.com/pages/nieuws-max-kroonen-versterkt-beat-in-2026…" at bounding box center [59, 209] width 109 height 81
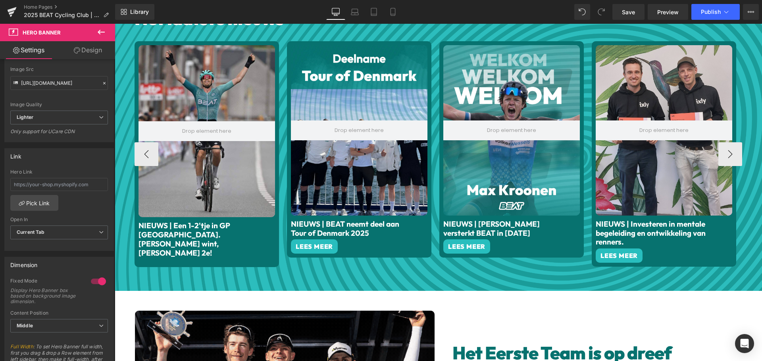
click at [353, 165] on div at bounding box center [359, 130] width 136 height 171
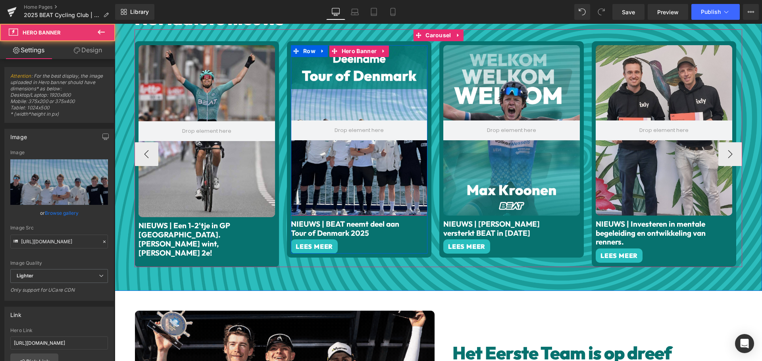
click at [215, 161] on div at bounding box center [206, 131] width 136 height 173
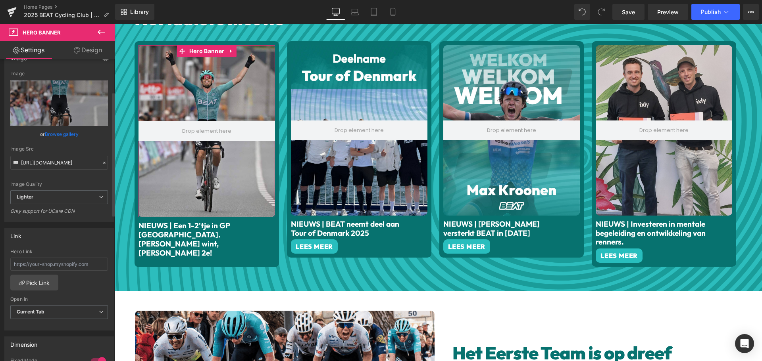
scroll to position [79, 0]
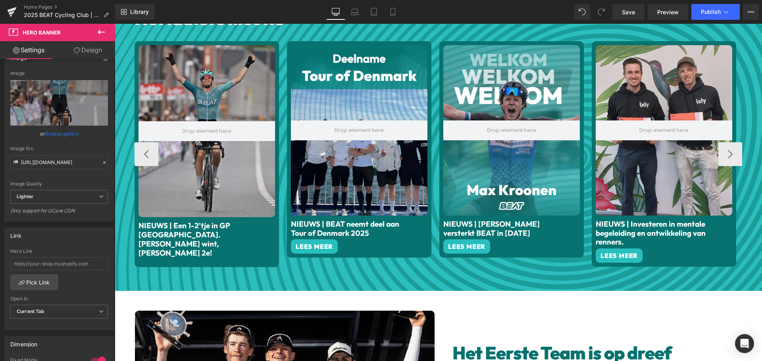
click at [321, 173] on div at bounding box center [359, 130] width 136 height 171
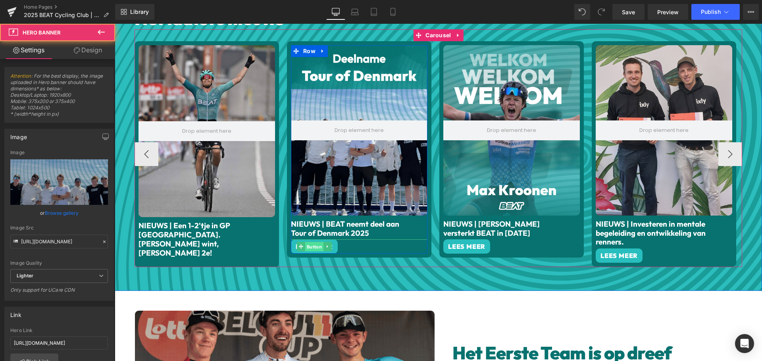
click at [319, 243] on span "Button" at bounding box center [314, 247] width 18 height 10
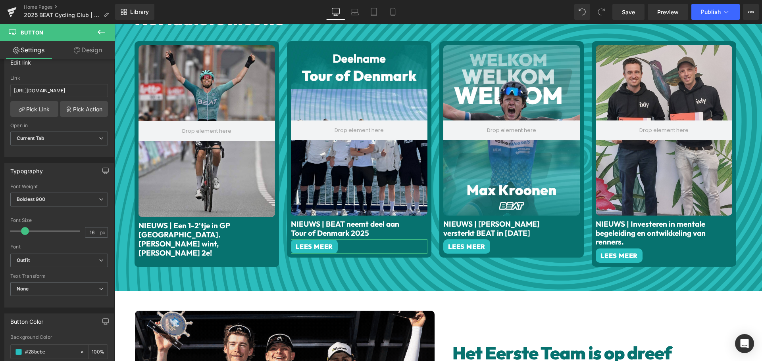
scroll to position [119, 0]
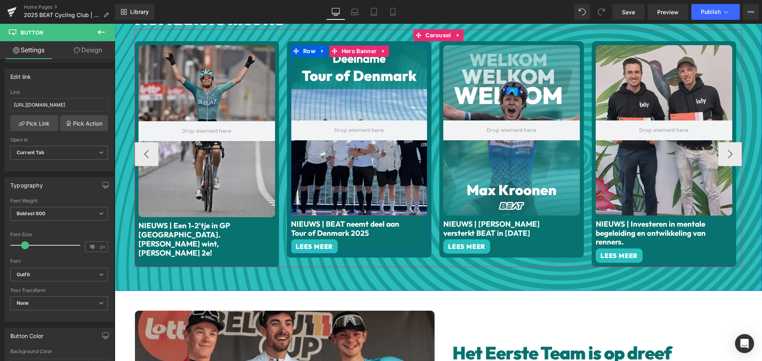
click at [361, 180] on div at bounding box center [359, 130] width 136 height 171
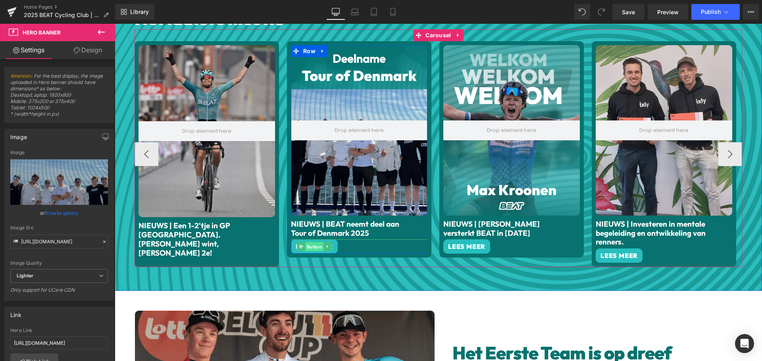
click at [308, 244] on span "Button" at bounding box center [314, 247] width 18 height 10
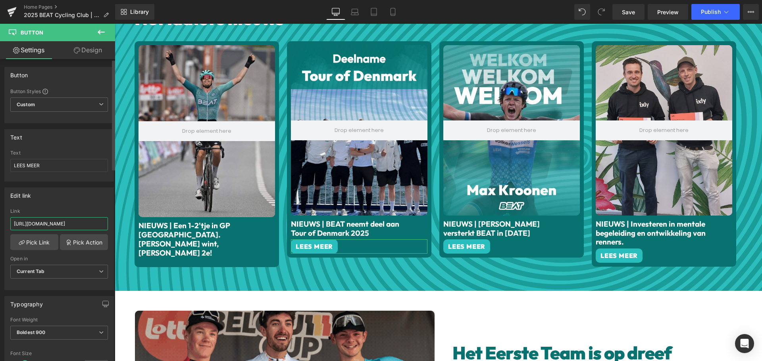
click at [72, 220] on input "[URL][DOMAIN_NAME]" at bounding box center [59, 223] width 98 height 13
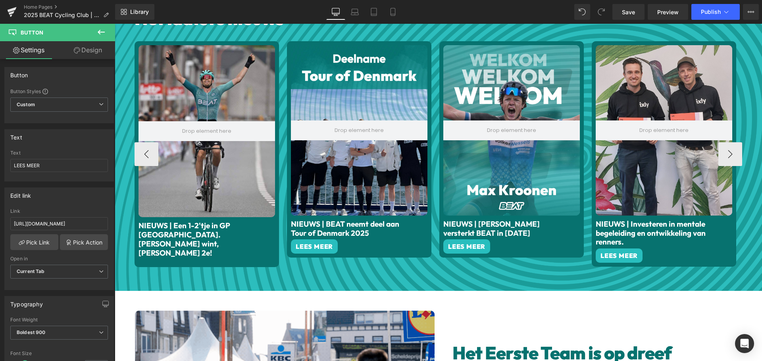
click at [369, 171] on div at bounding box center [359, 130] width 136 height 171
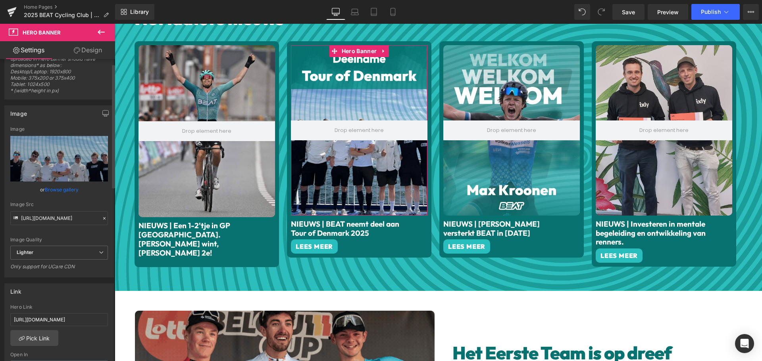
scroll to position [40, 0]
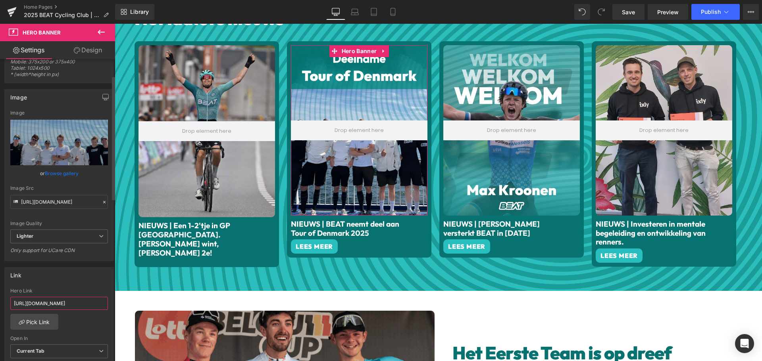
click at [53, 299] on input "[URL][DOMAIN_NAME]" at bounding box center [59, 303] width 98 height 13
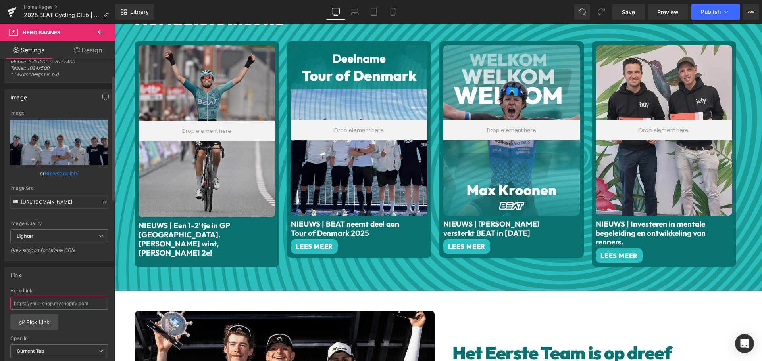
paste input "[URL][DOMAIN_NAME]"
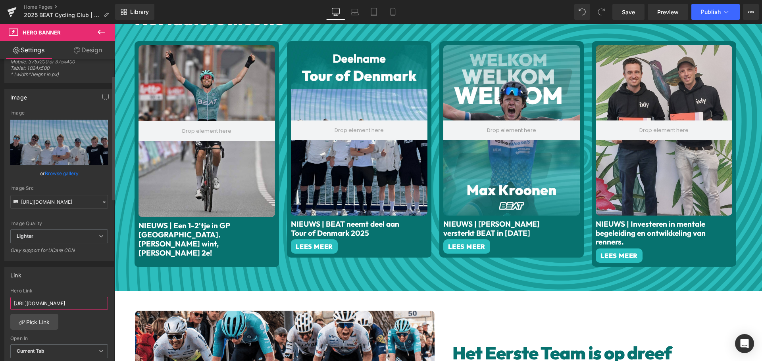
scroll to position [0, 56]
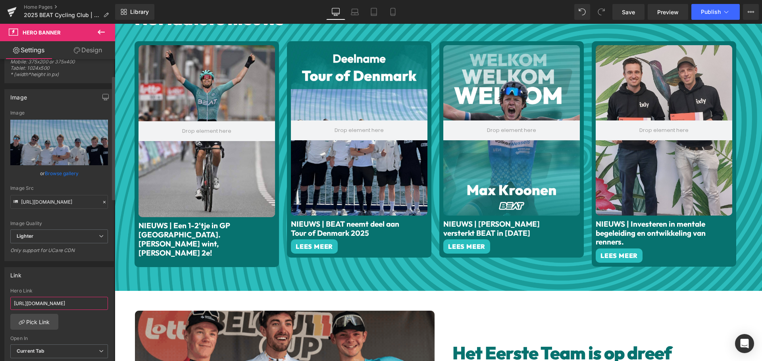
type input "[URL][DOMAIN_NAME]"
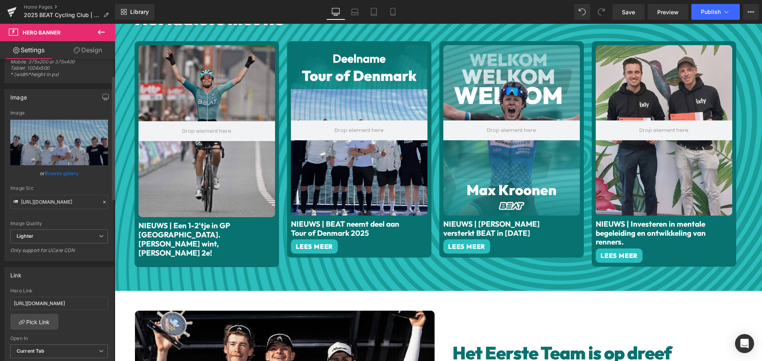
scroll to position [0, 0]
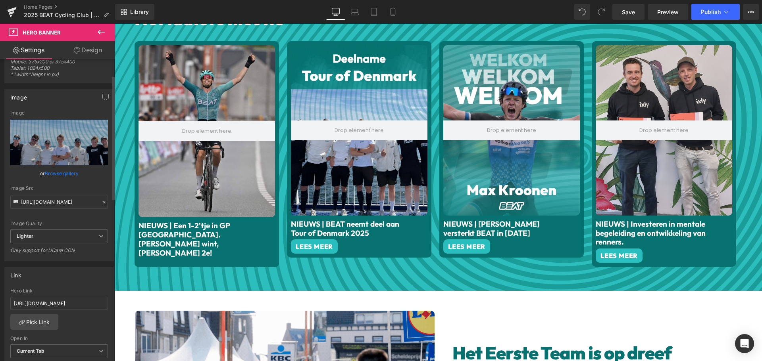
click at [64, 283] on div "Link https://www.beatcyclingclub.com/pages/nieuws-max-kroonen-versterkt-beat-in…" at bounding box center [58, 318] width 109 height 103
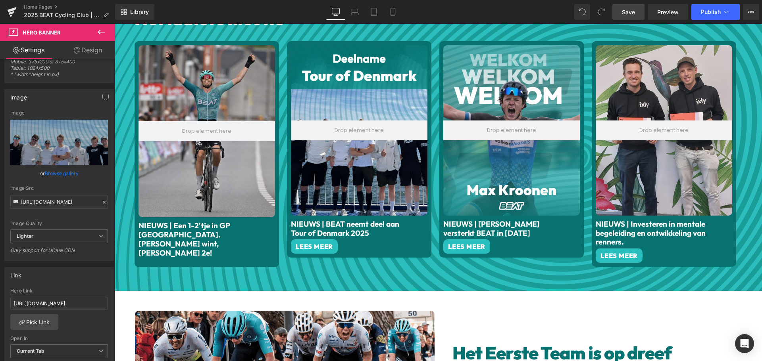
click at [627, 15] on span "Save" at bounding box center [628, 12] width 13 height 8
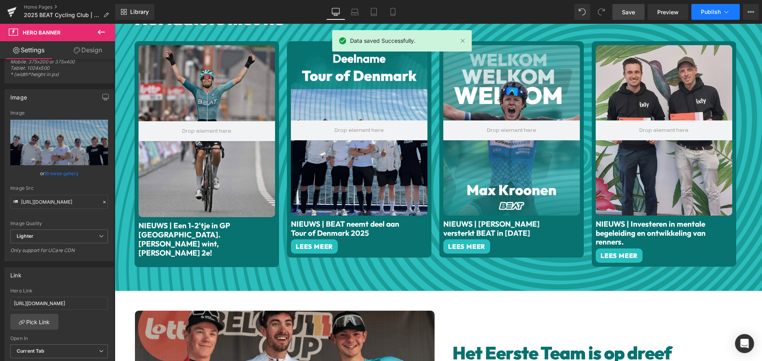
click at [708, 11] on span "Publish" at bounding box center [710, 12] width 20 height 6
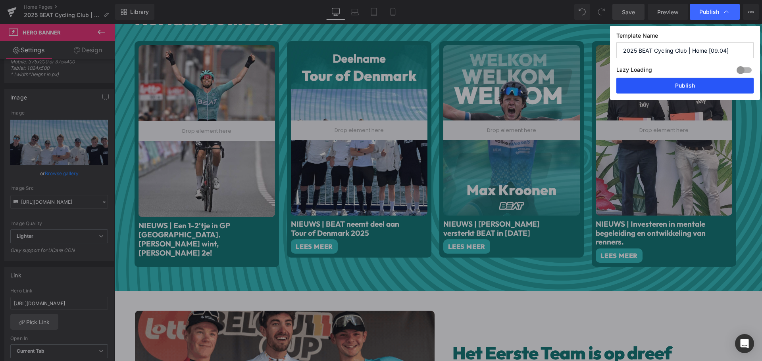
click at [691, 82] on button "Publish" at bounding box center [684, 86] width 137 height 16
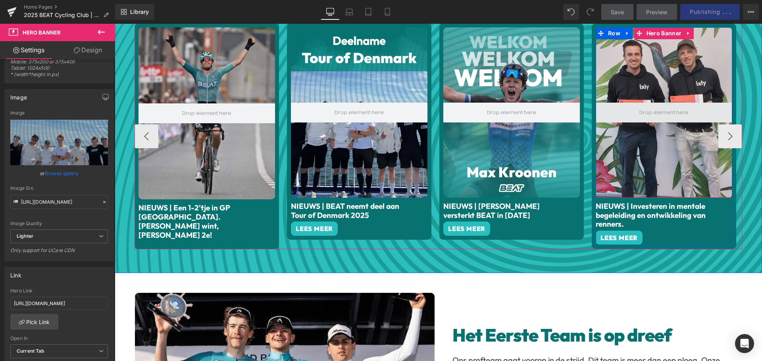
scroll to position [397, 0]
